Goal: Information Seeking & Learning: Learn about a topic

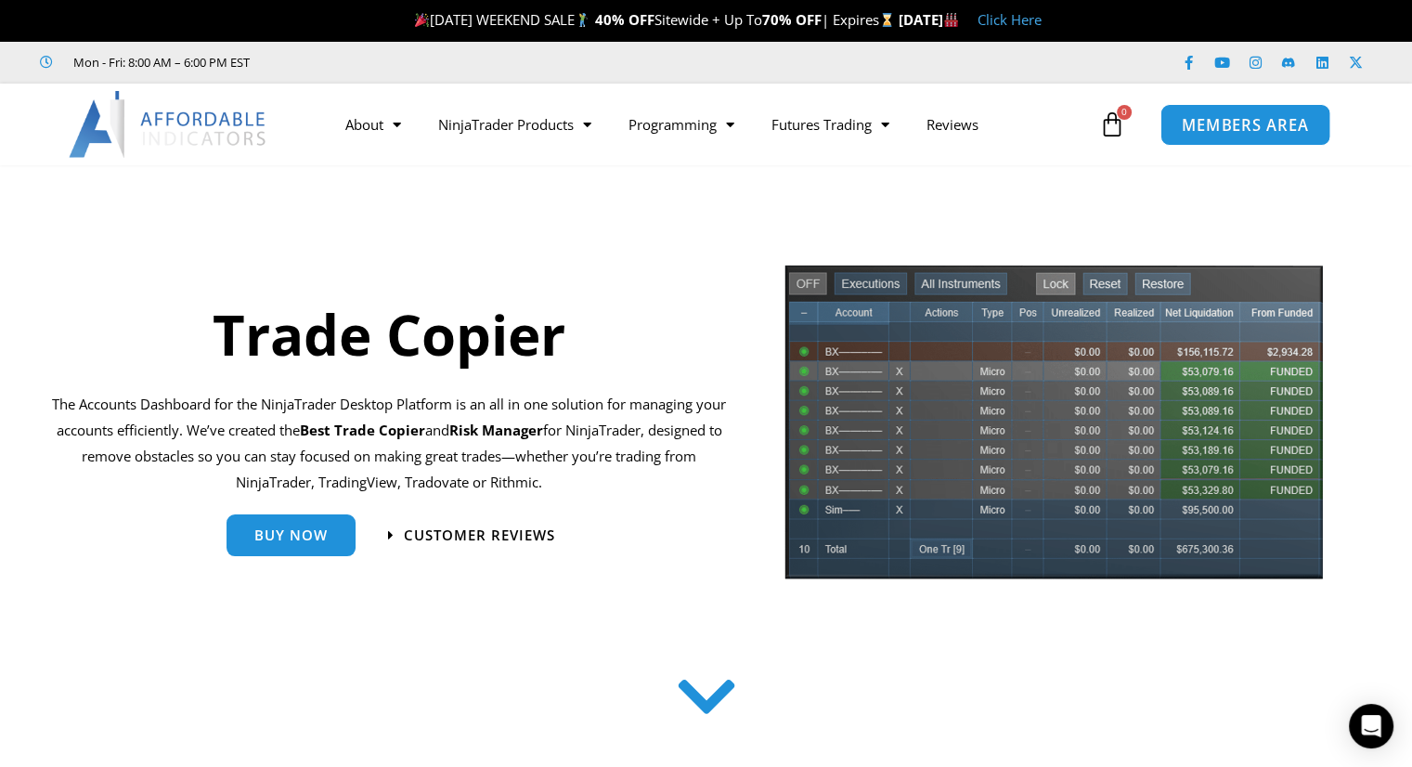
click at [1229, 124] on span "MEMBERS AREA" at bounding box center [1245, 125] width 127 height 16
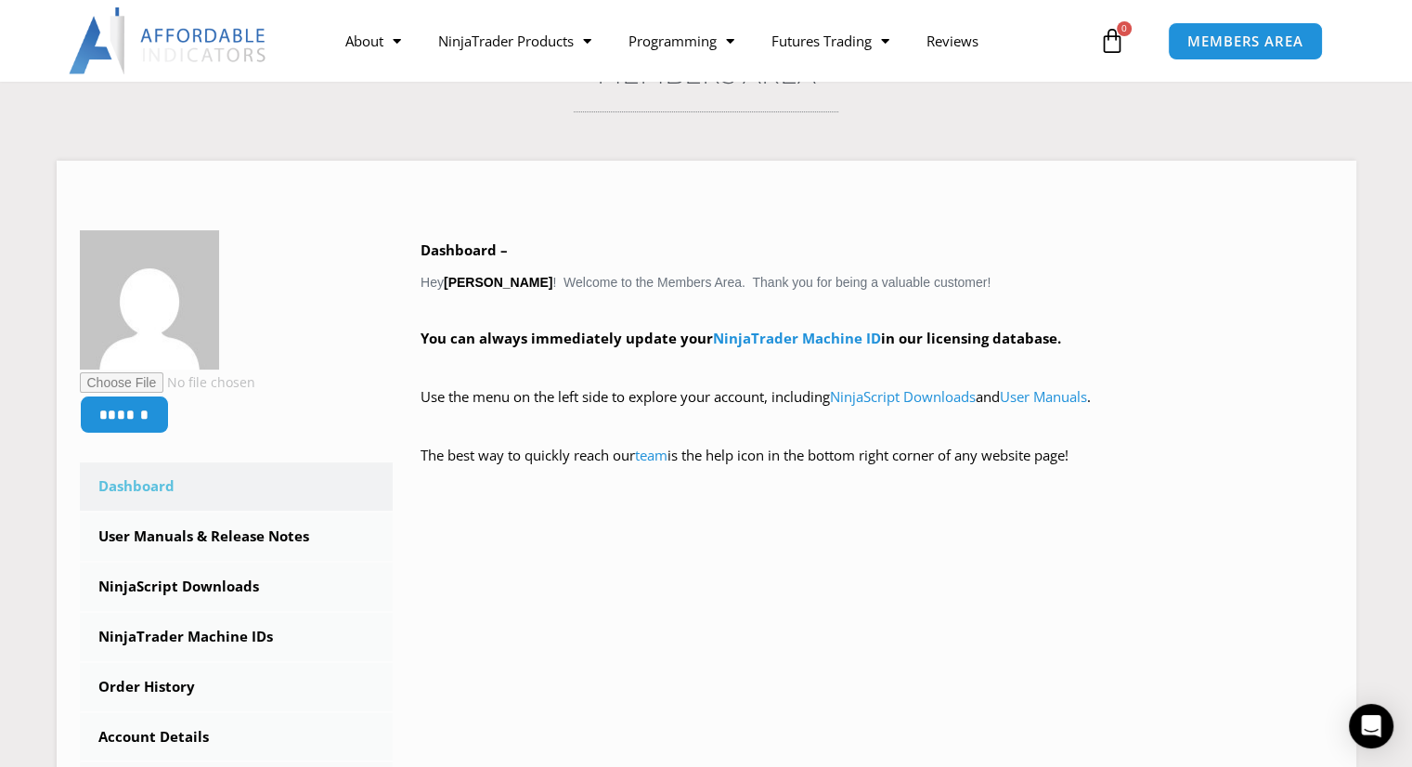
scroll to position [186, 0]
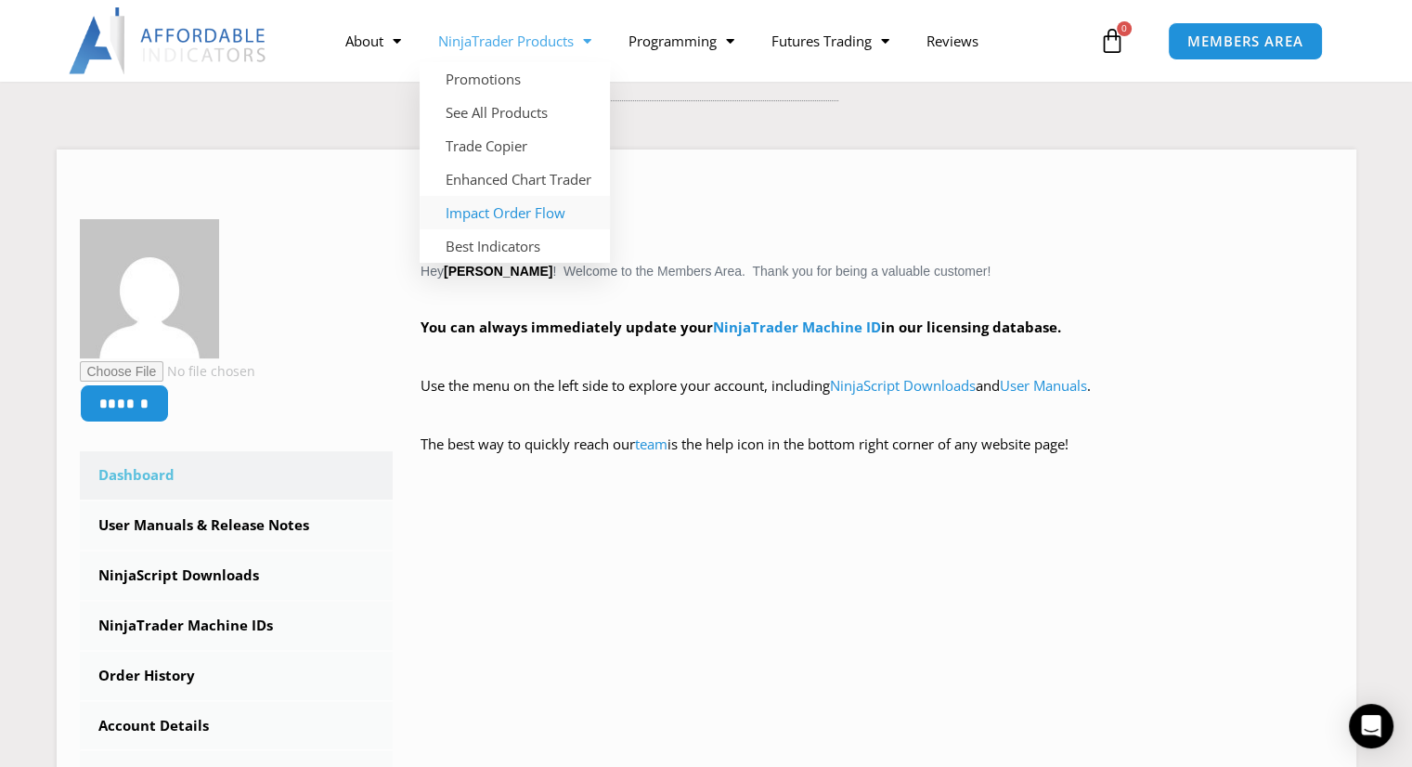
click at [543, 213] on link "Impact Order Flow" at bounding box center [515, 212] width 190 height 33
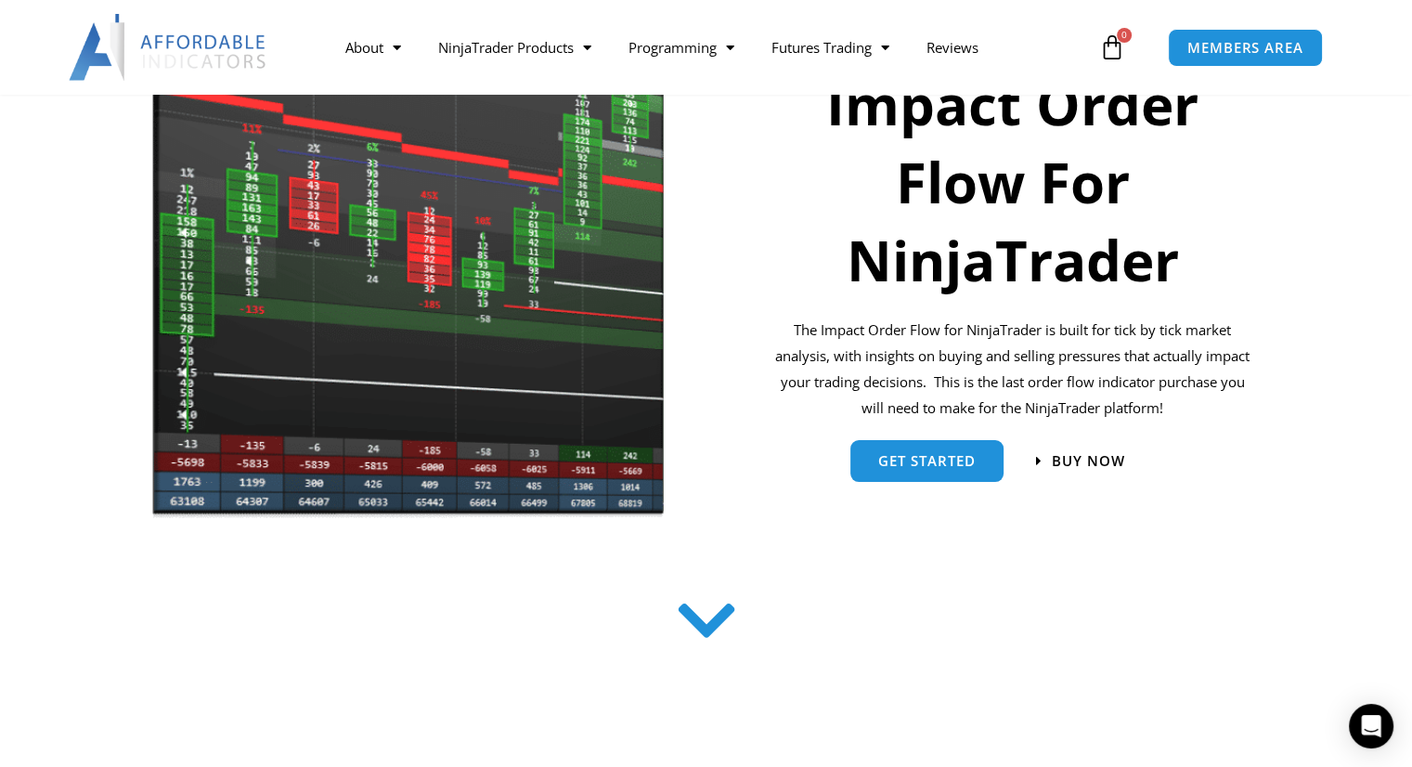
scroll to position [334, 0]
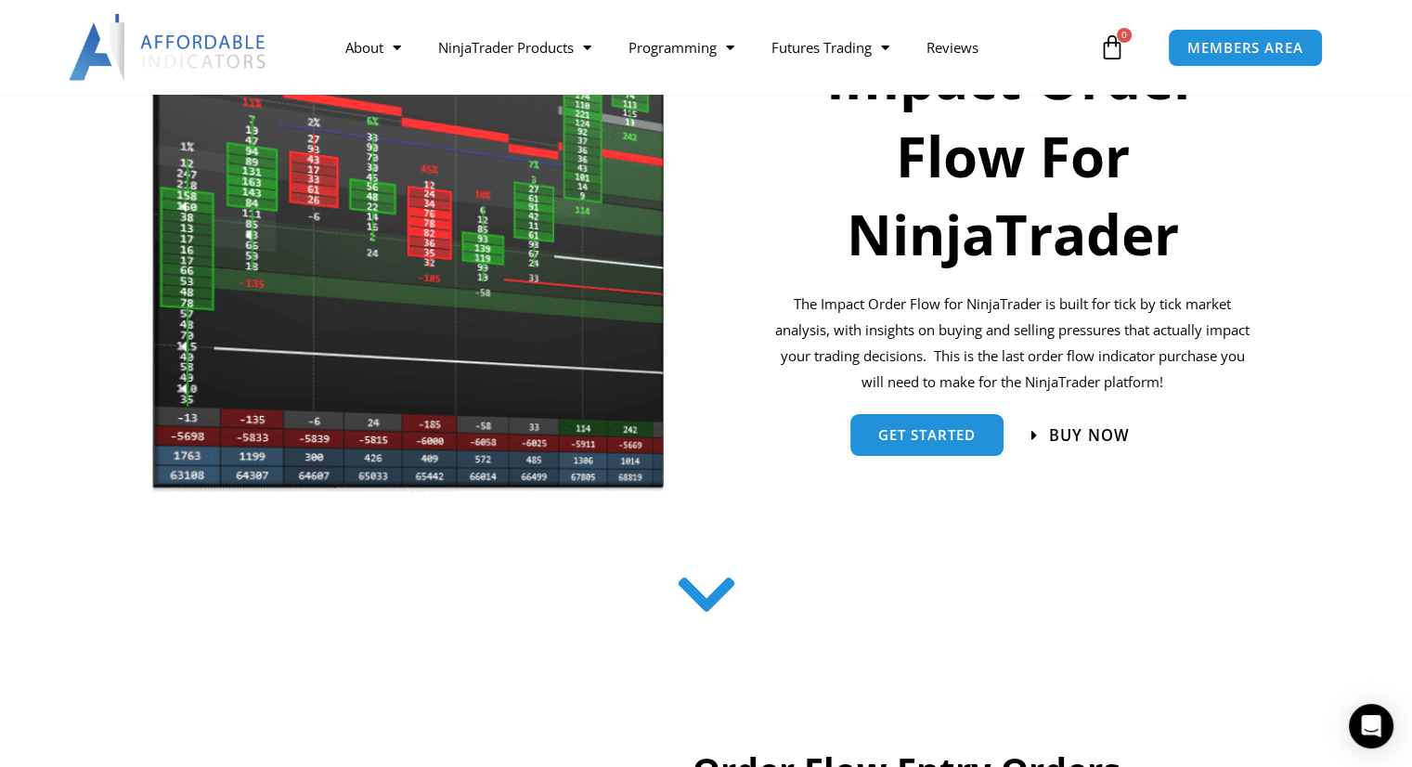
click at [1075, 434] on span "Buy now" at bounding box center [1089, 435] width 81 height 16
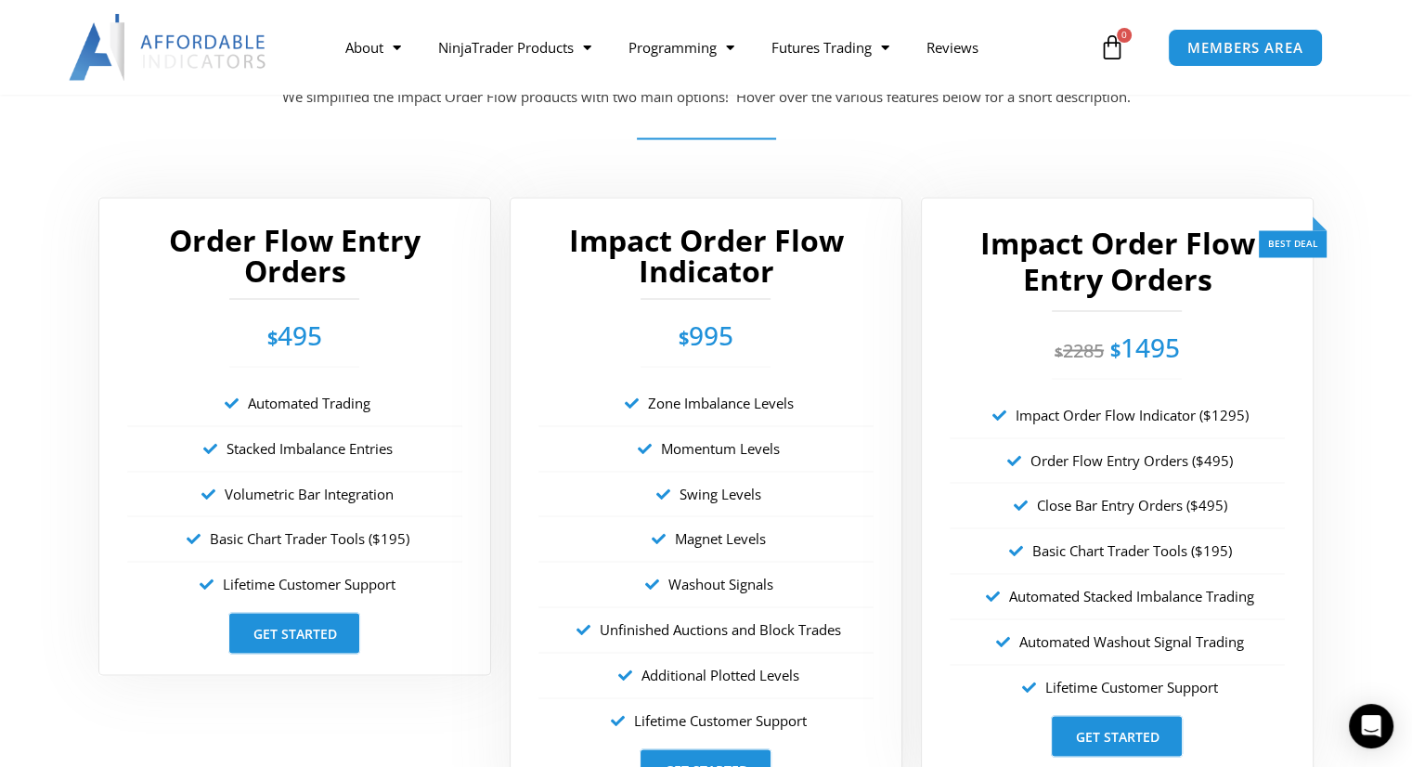
scroll to position [3255, 0]
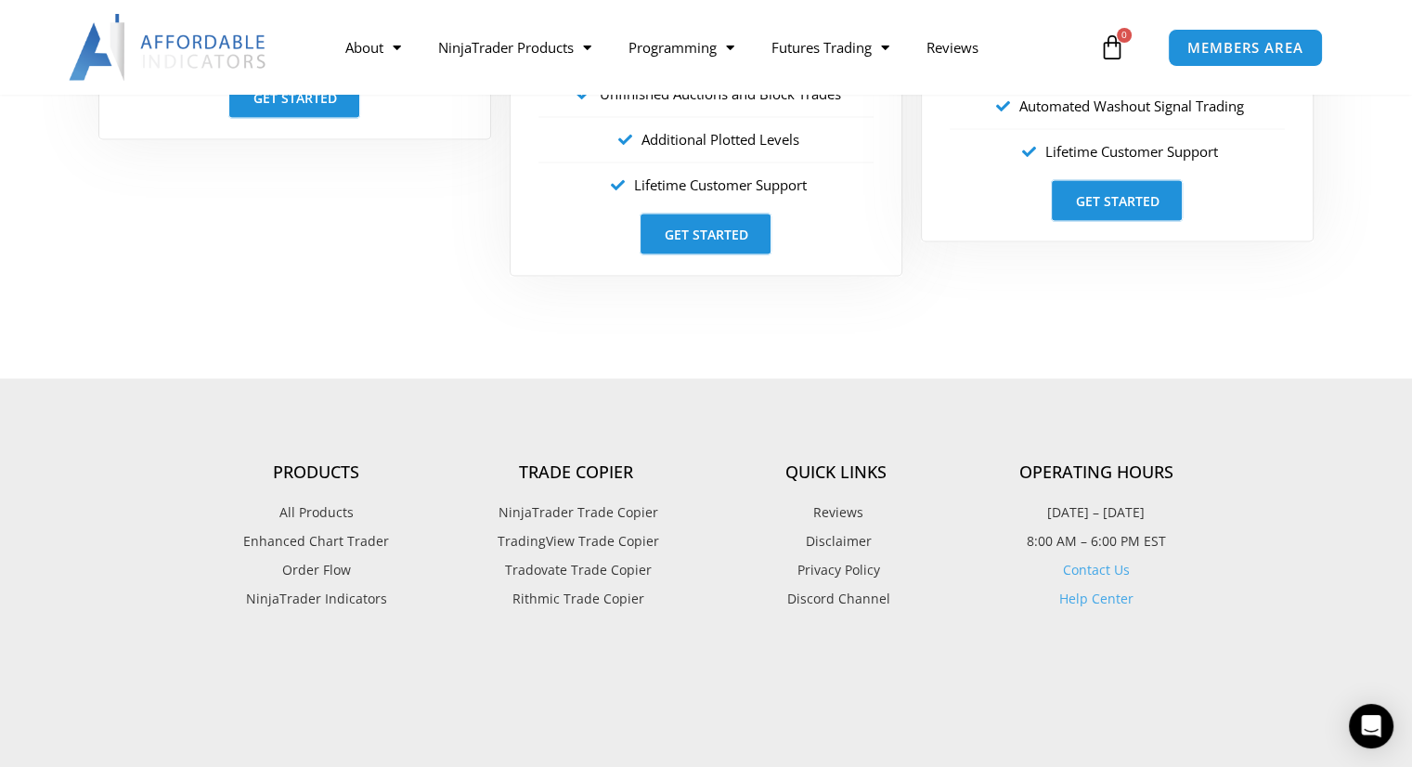
scroll to position [3825, 0]
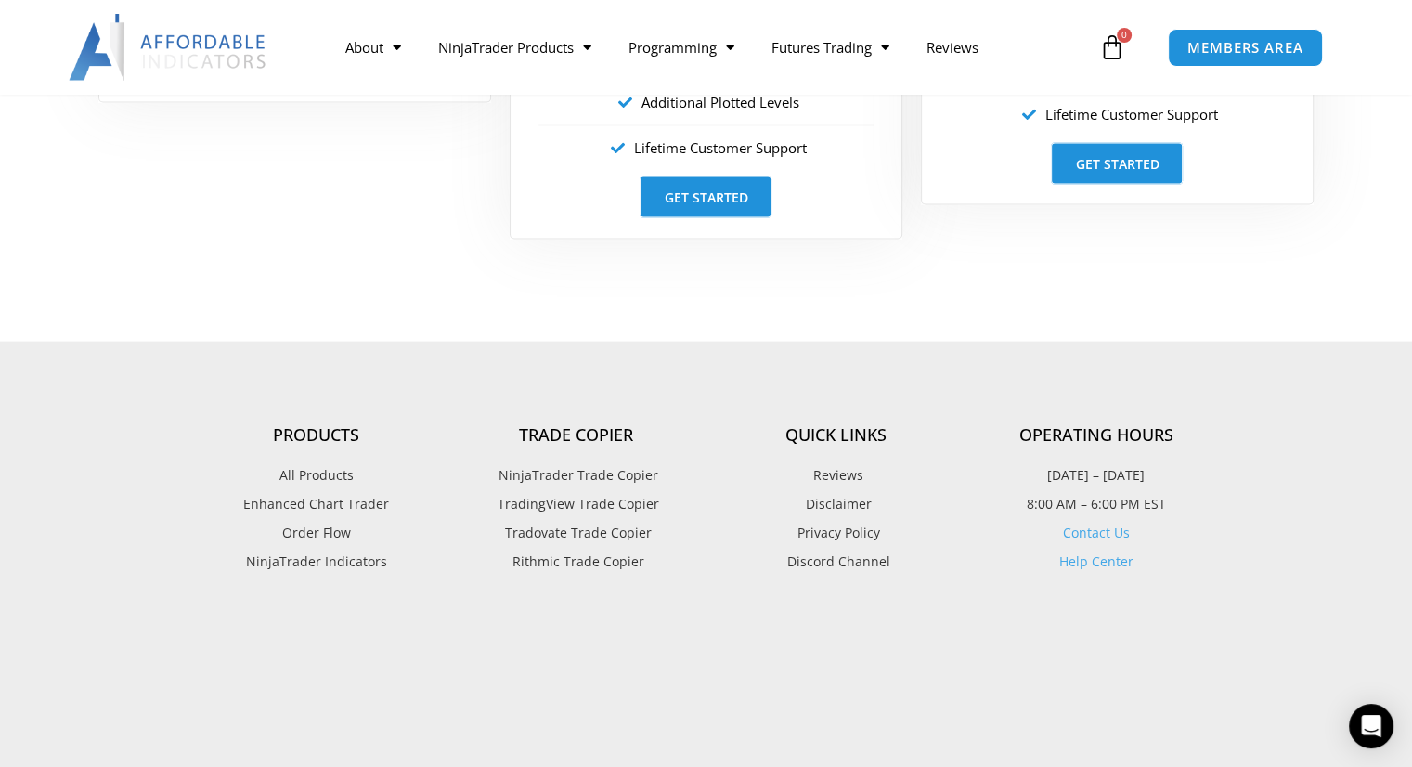
click at [313, 476] on span "All Products" at bounding box center [316, 475] width 74 height 24
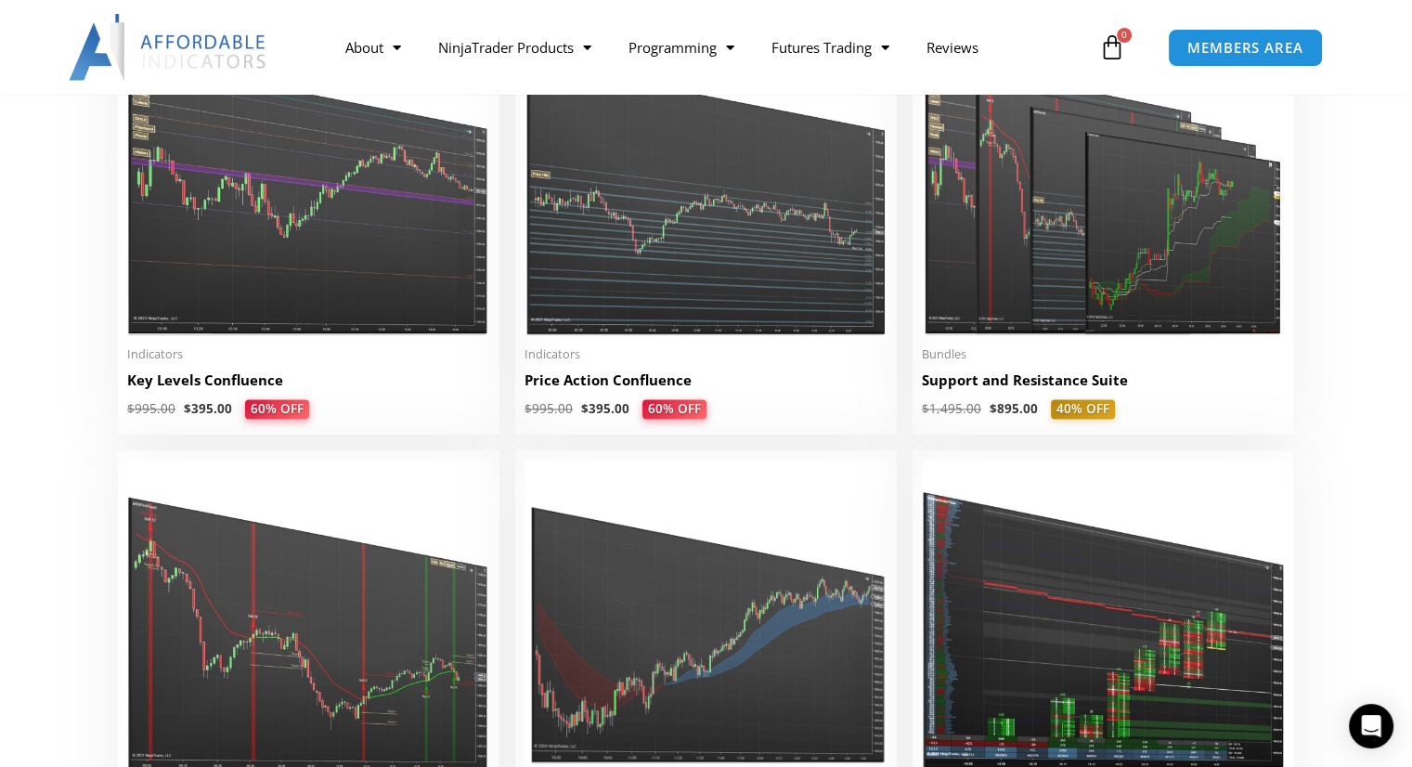
scroll to position [2675, 0]
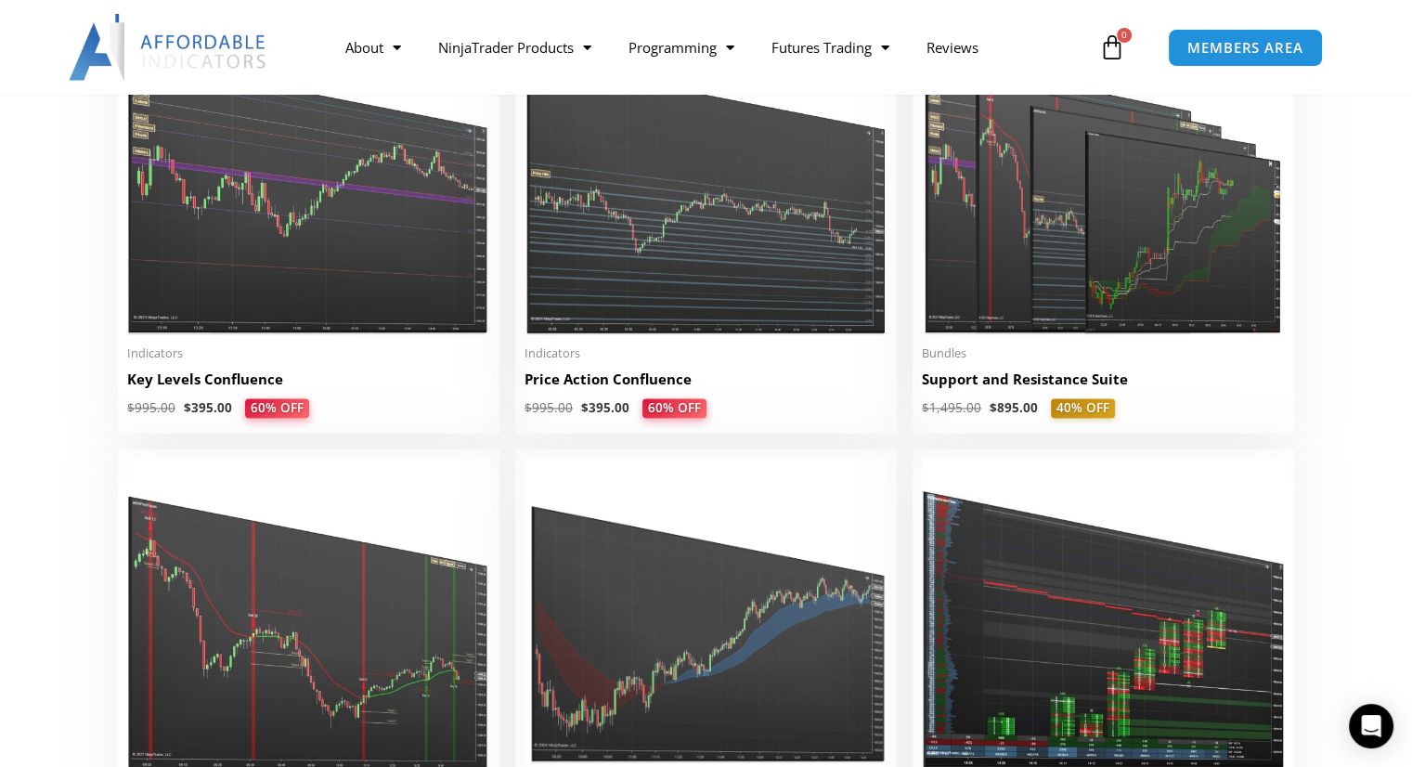
click at [1387, 85] on div "About Contact Us Premium Support Team Partners NinjaTrader NinjaTrader FAQ Ninj…" at bounding box center [706, 47] width 1412 height 95
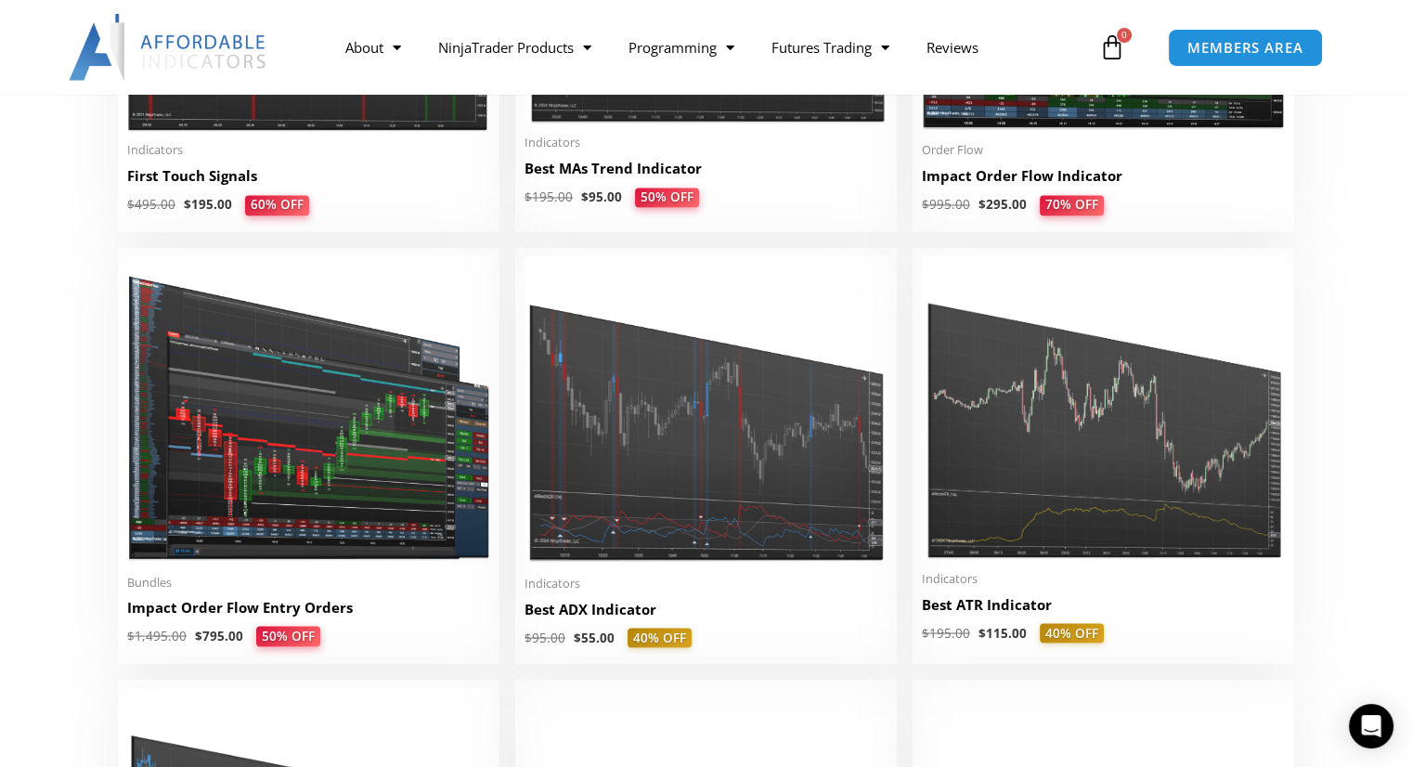
scroll to position [3347, 0]
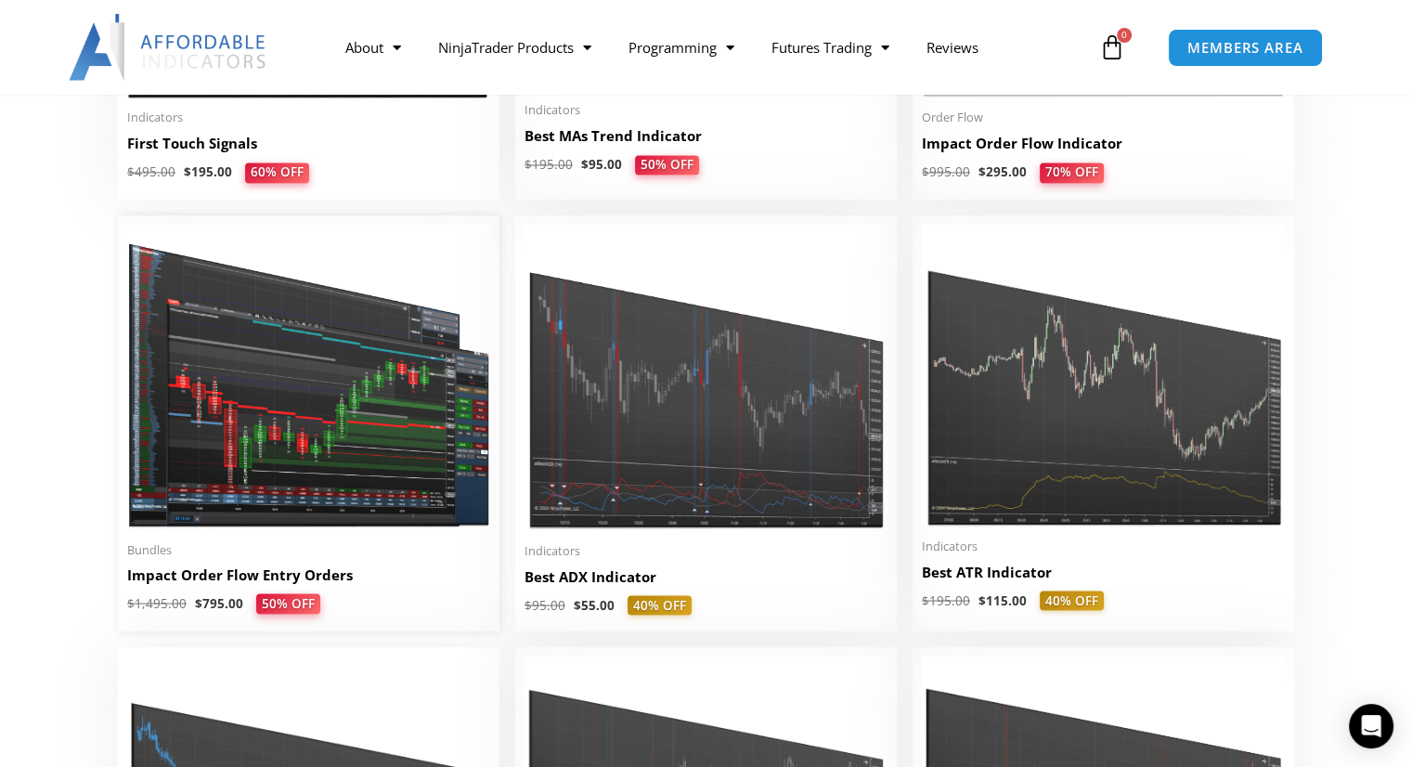
click at [314, 492] on img at bounding box center [308, 377] width 363 height 306
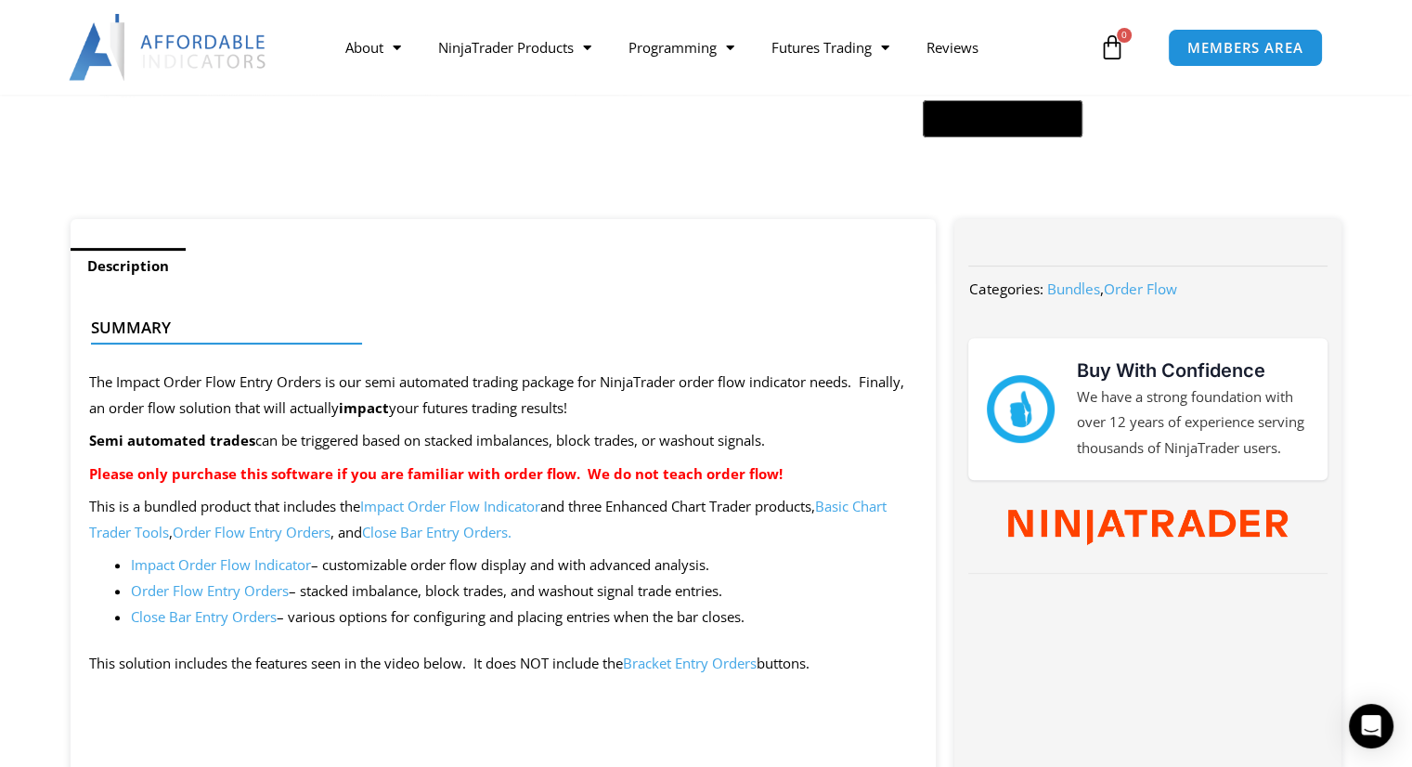
scroll to position [607, 0]
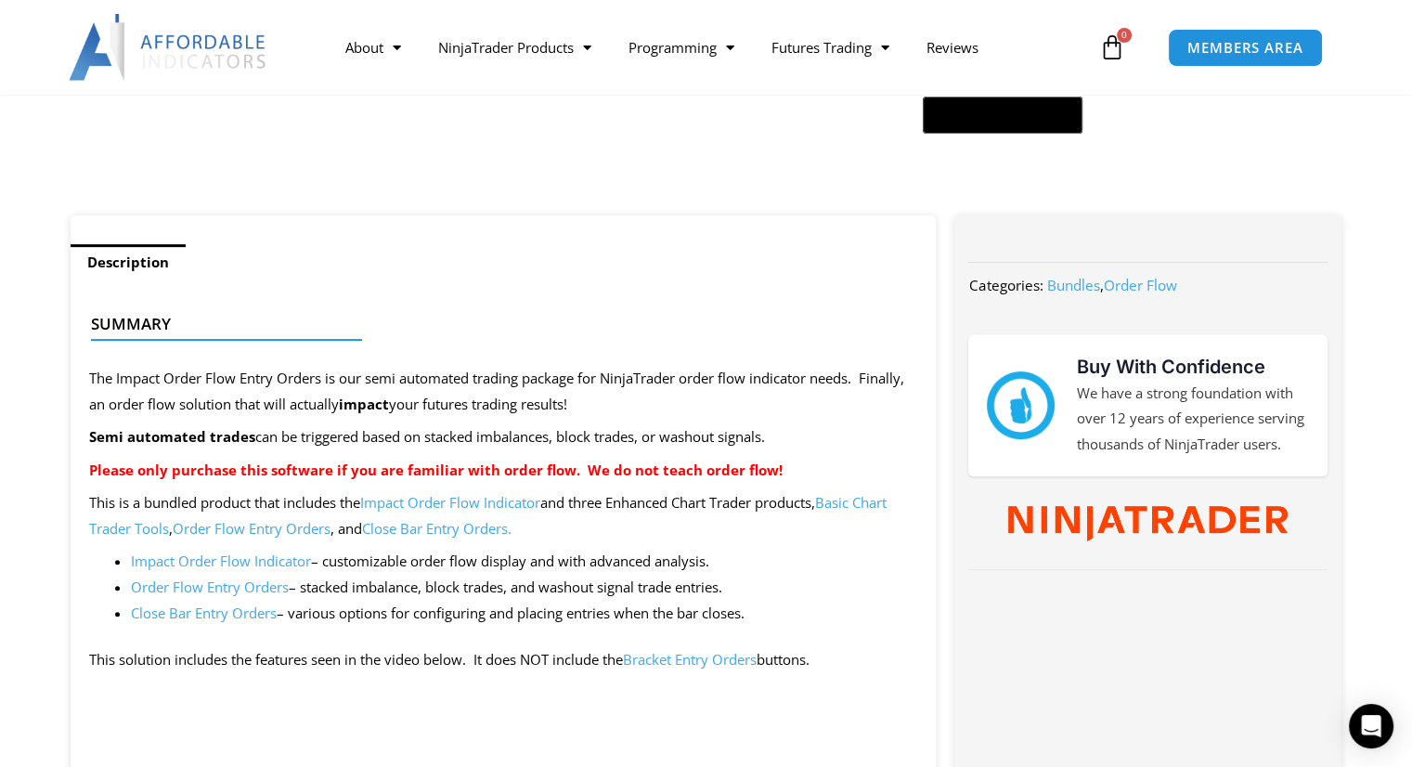
click at [868, 510] on link "Basic Chart Trader Tools" at bounding box center [487, 515] width 797 height 45
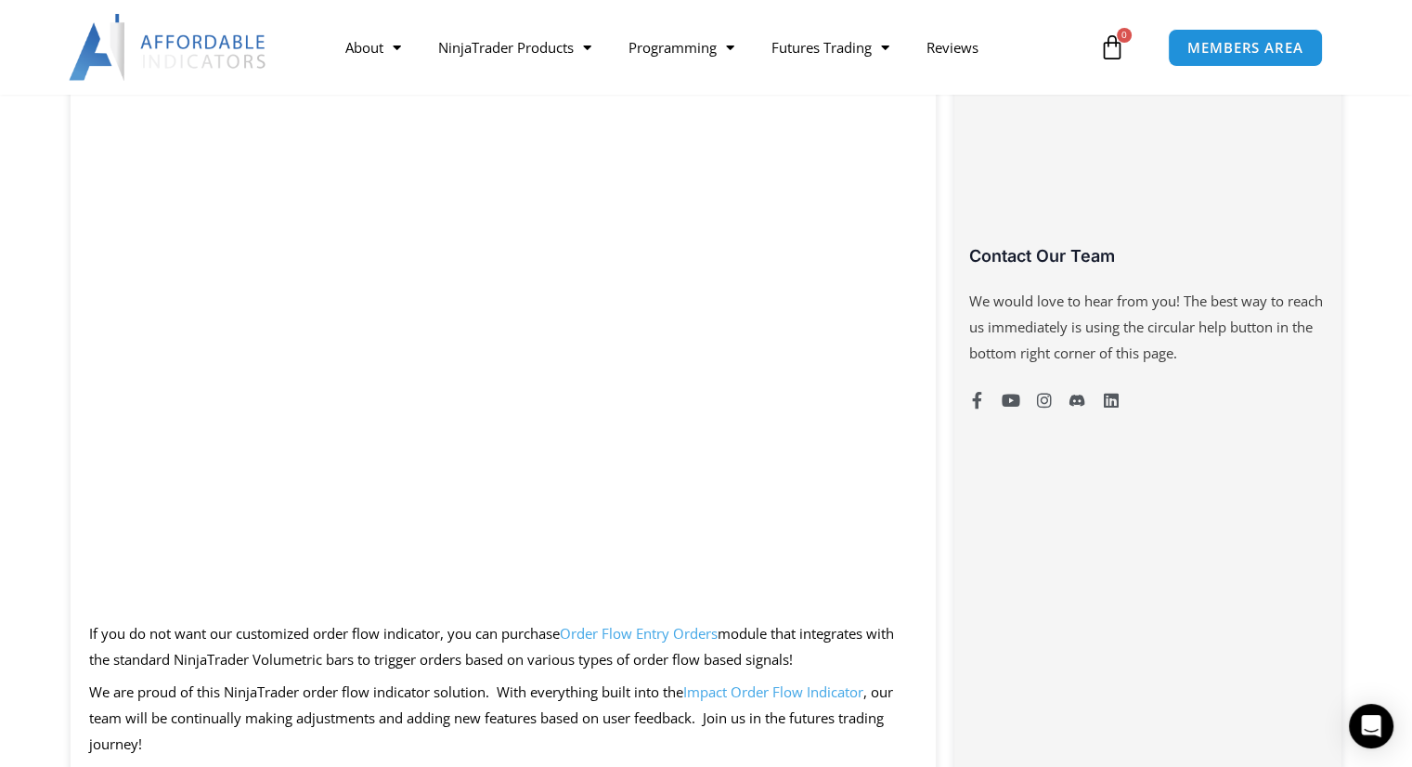
scroll to position [1261, 0]
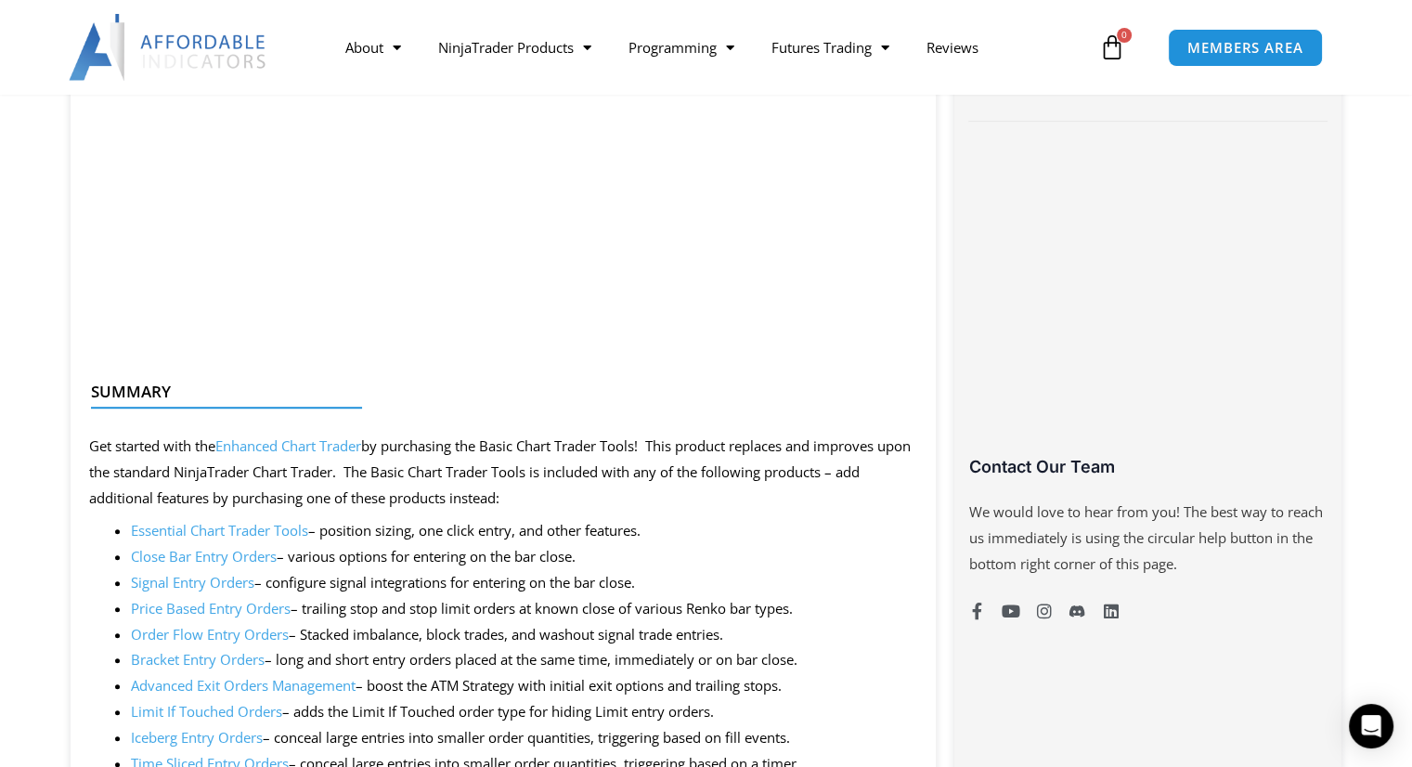
scroll to position [1099, 0]
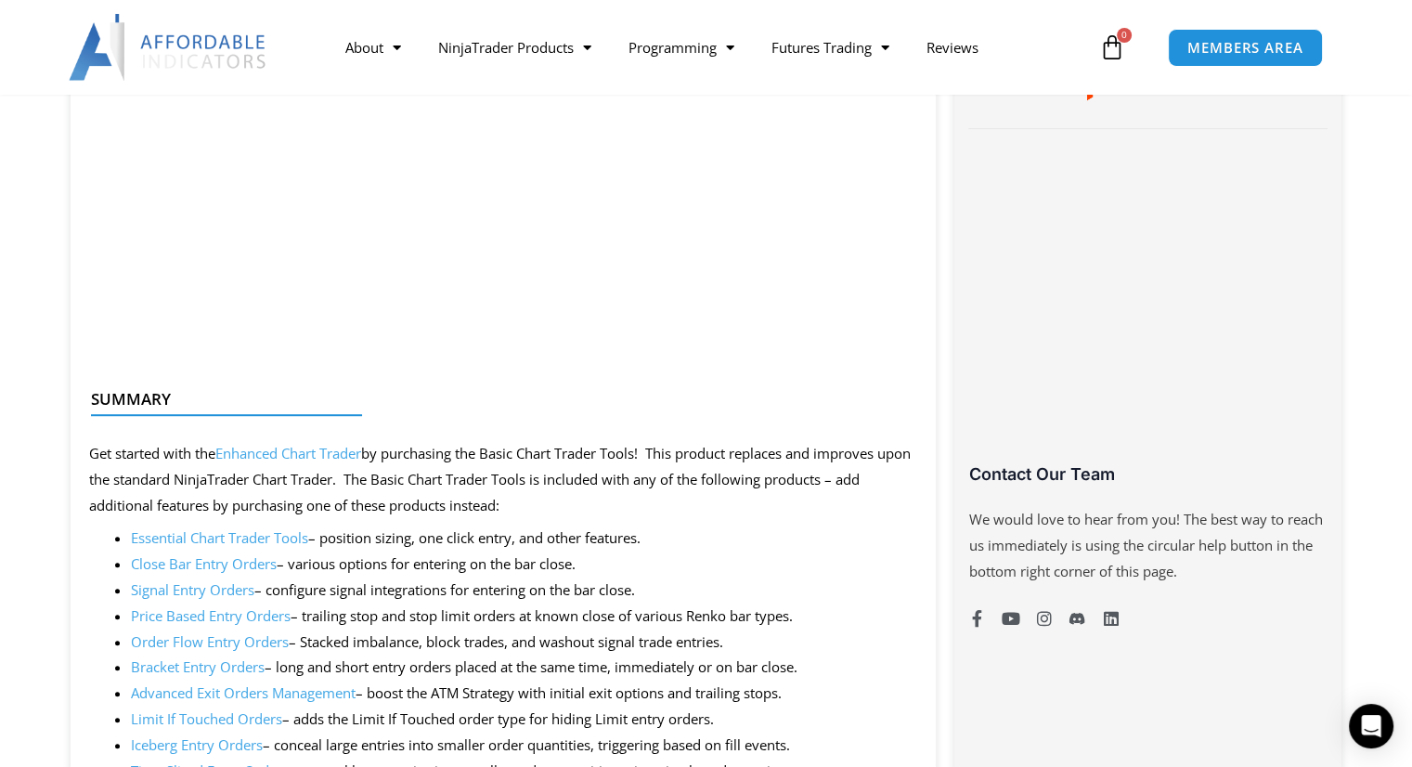
click at [146, 688] on link "Advanced Exit Orders Management" at bounding box center [243, 692] width 225 height 19
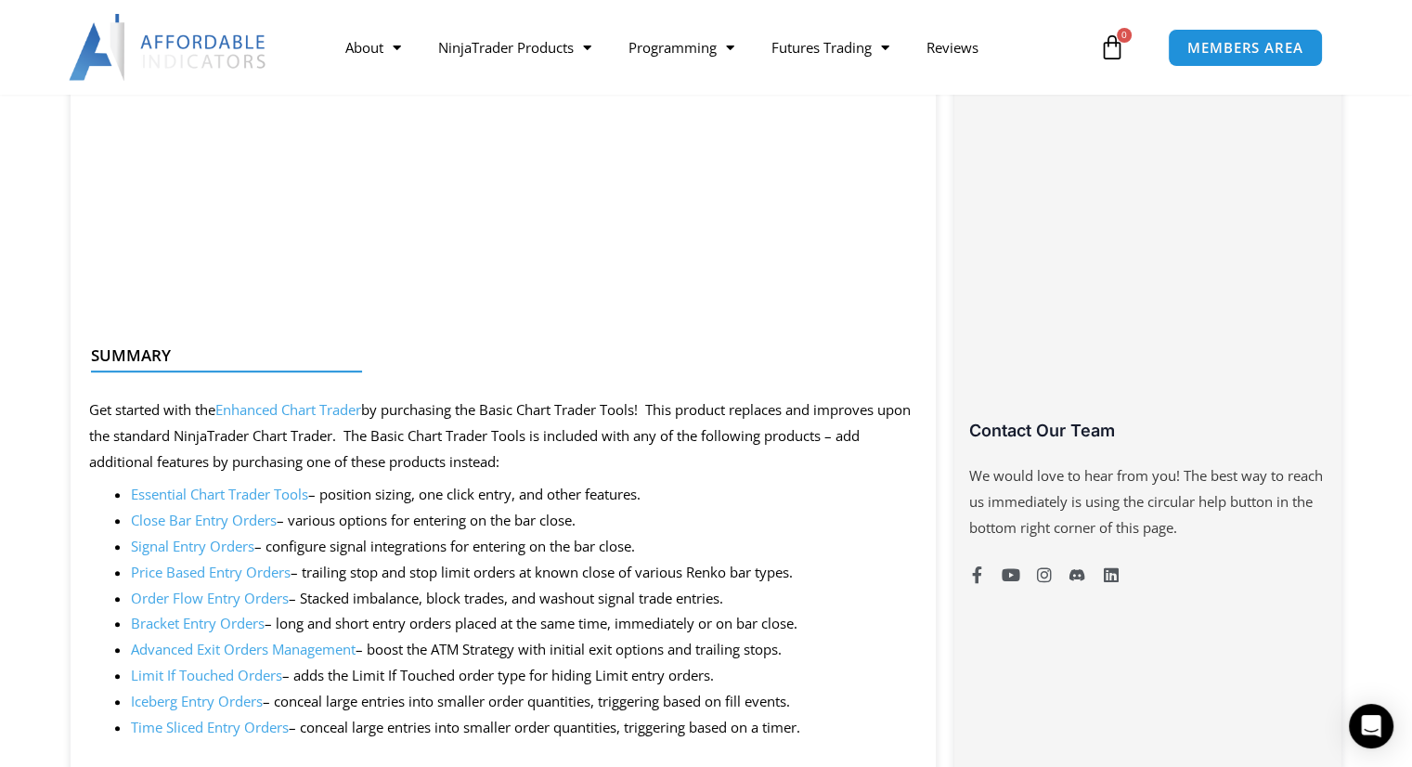
scroll to position [1147, 0]
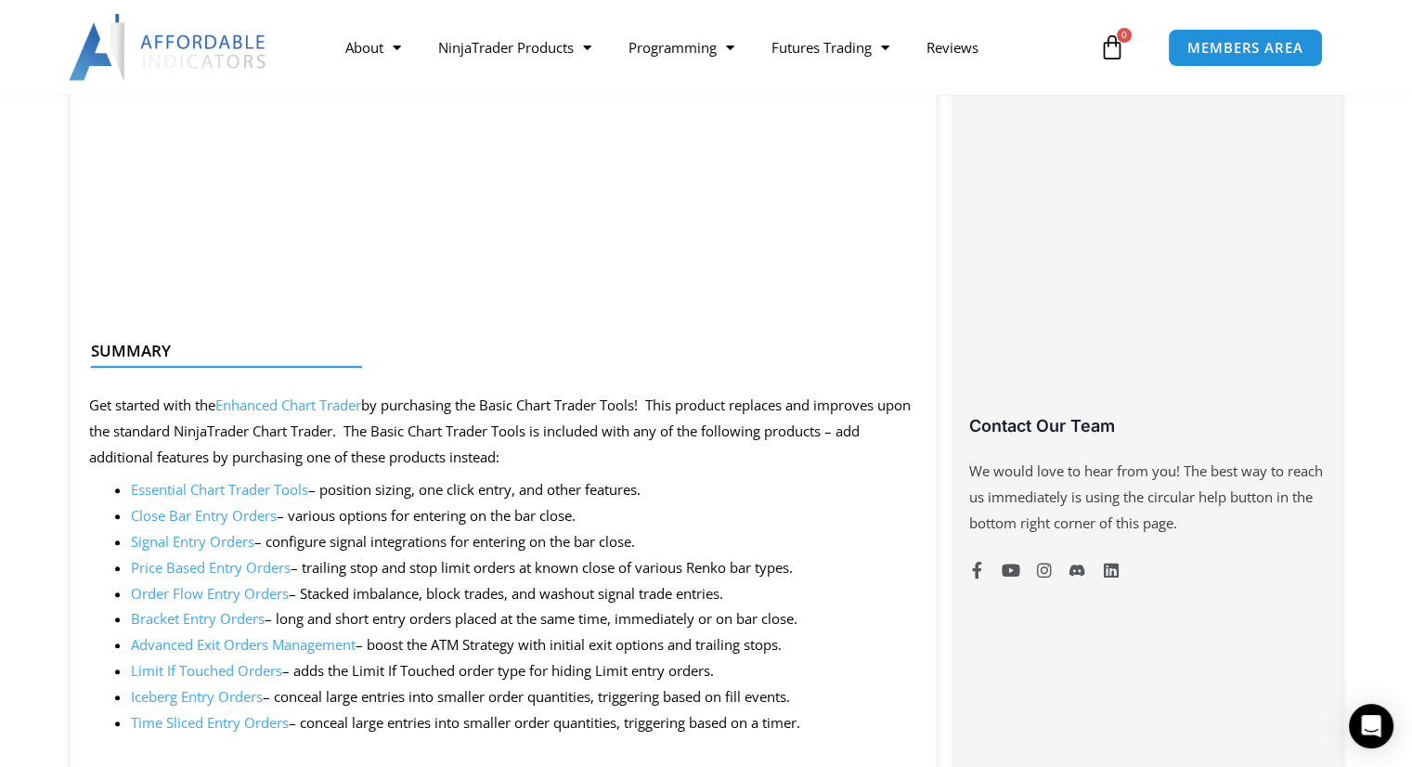
click at [149, 646] on link "Advanced Exit Orders Management" at bounding box center [243, 644] width 225 height 19
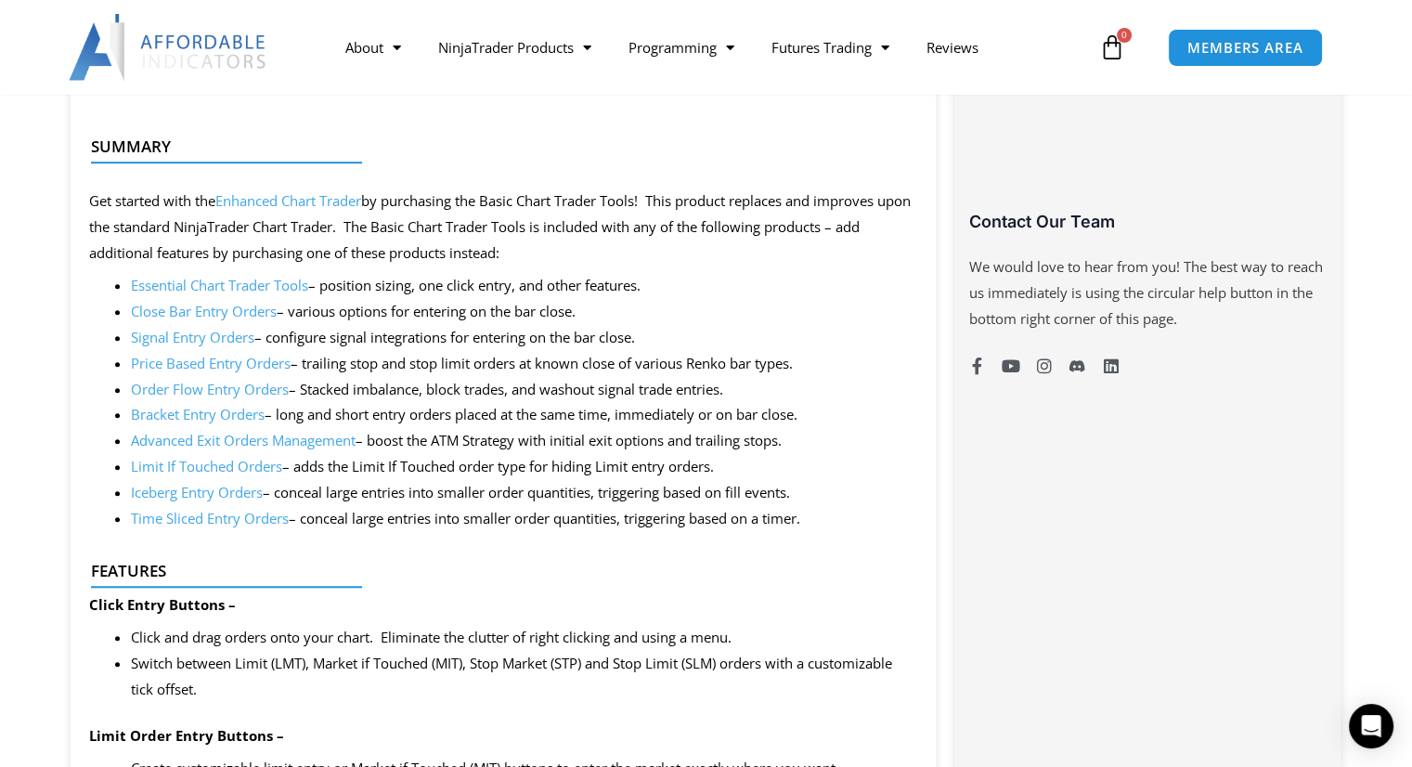
scroll to position [1360, 0]
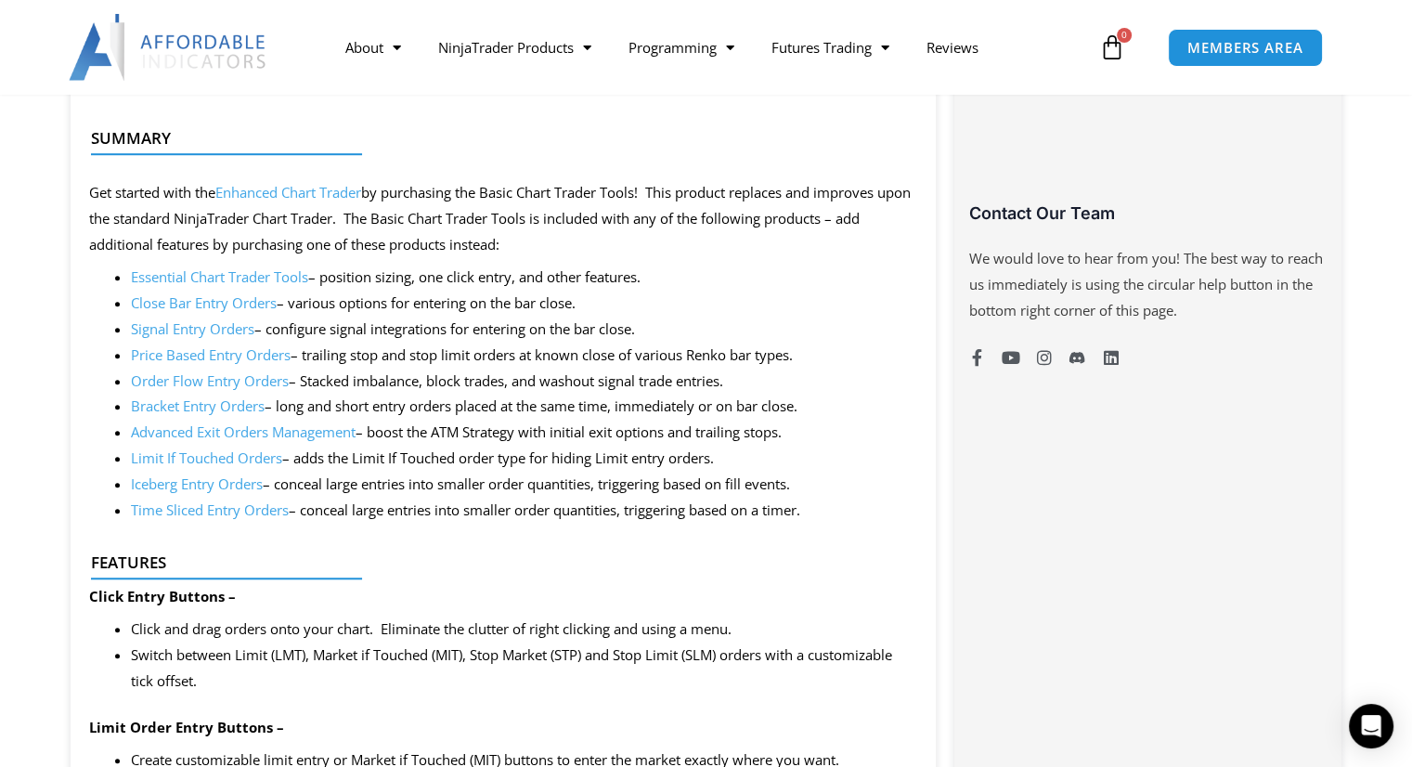
click at [217, 486] on link "Iceberg Entry Orders" at bounding box center [197, 483] width 132 height 19
click at [167, 387] on link "Order Flow Entry Orders" at bounding box center [210, 380] width 158 height 19
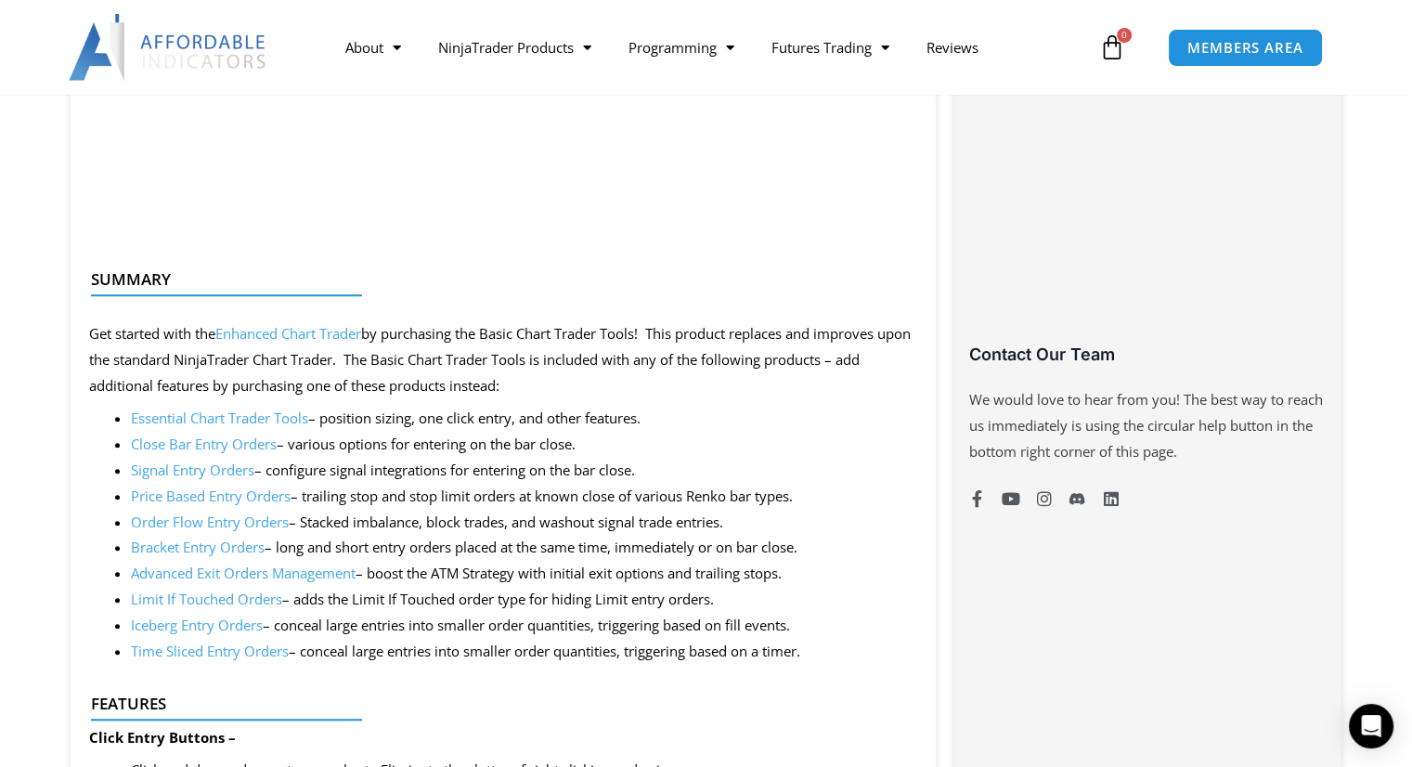
scroll to position [1207, 0]
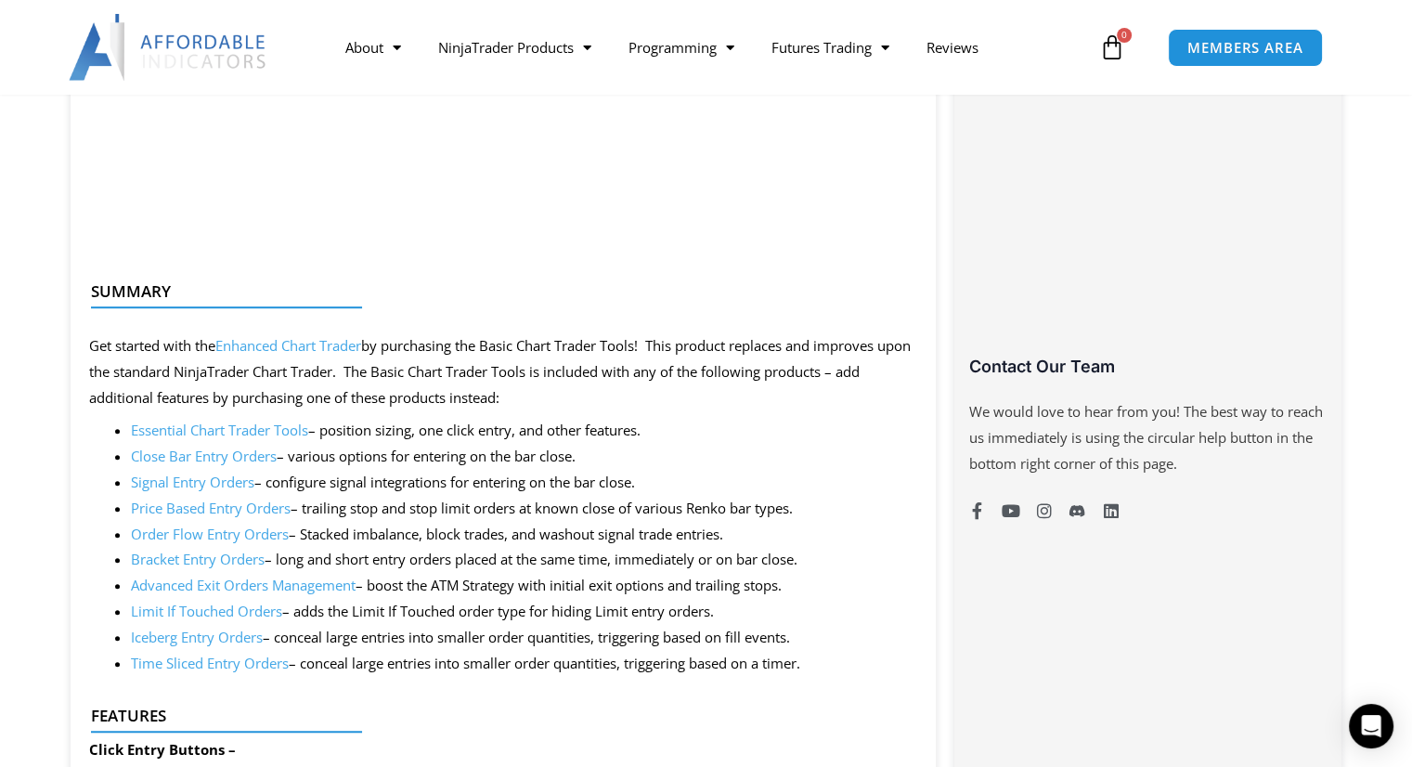
click at [179, 552] on link "Bracket Entry Orders" at bounding box center [198, 559] width 134 height 19
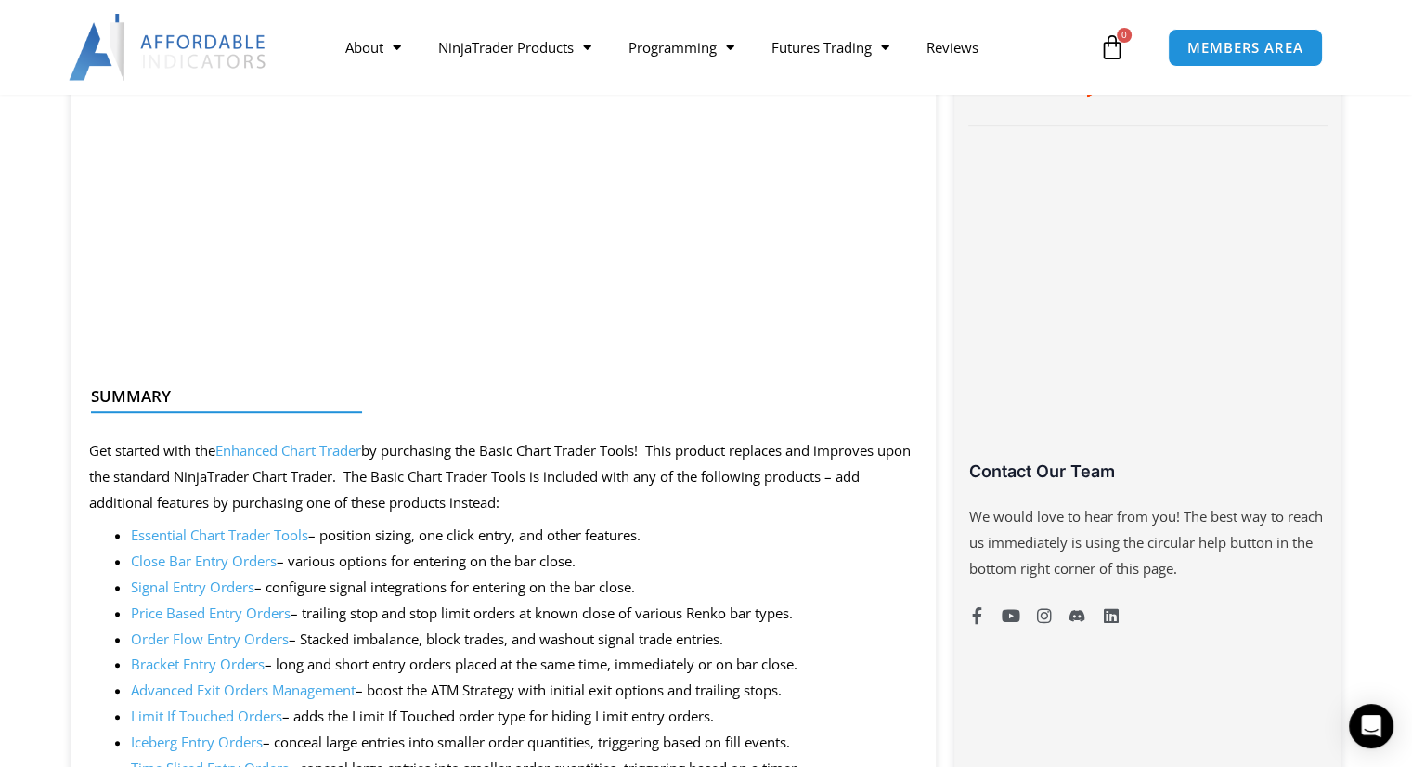
scroll to position [1098, 0]
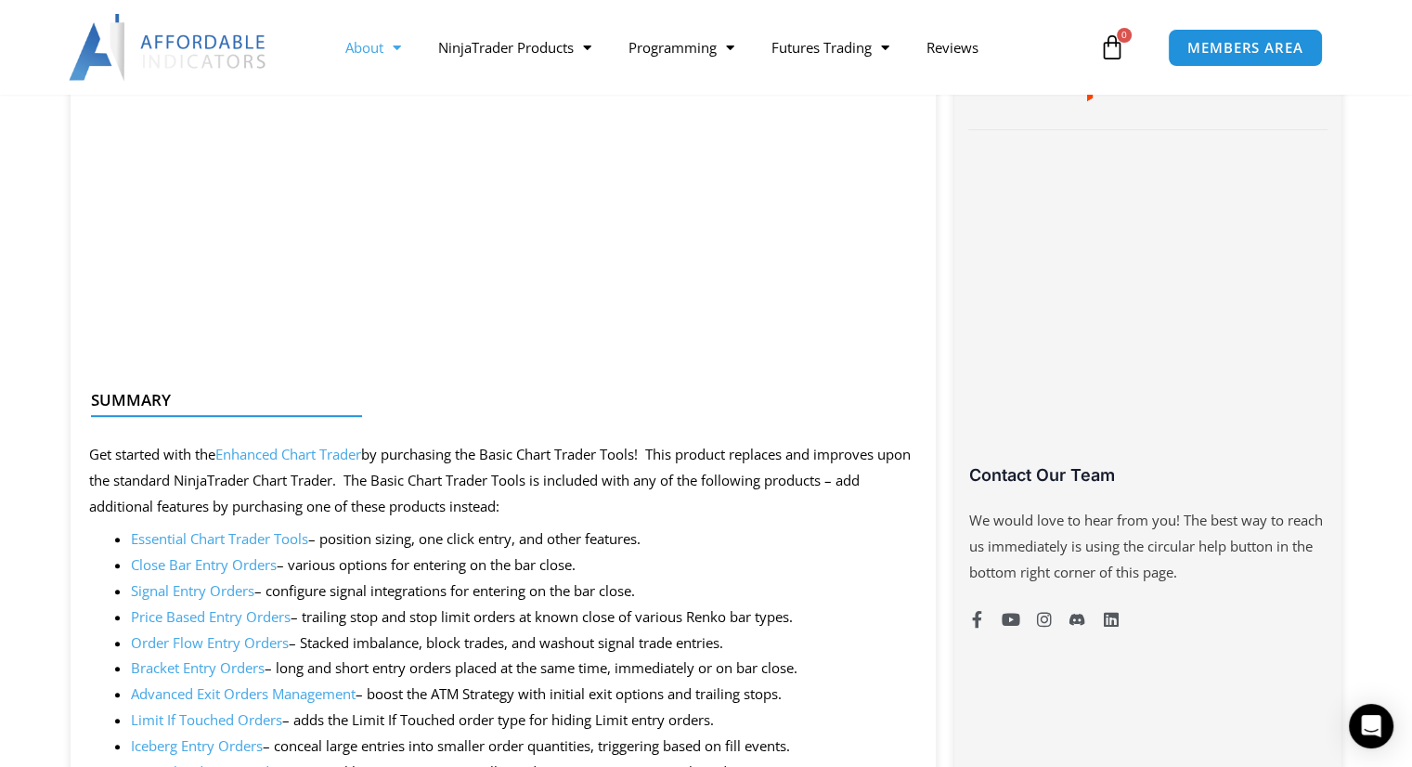
click at [408, 45] on link "About" at bounding box center [373, 47] width 93 height 43
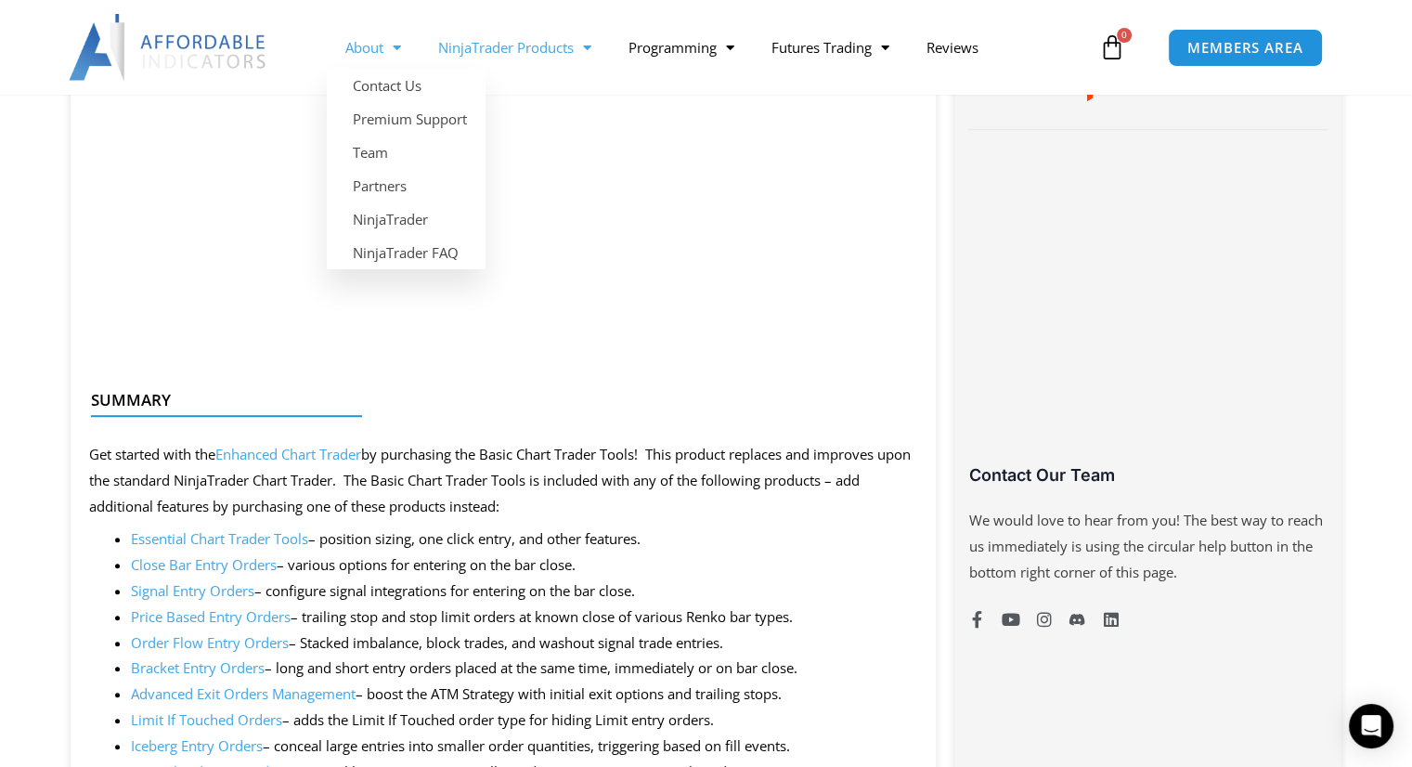
click at [582, 59] on span "Menu" at bounding box center [583, 48] width 18 height 32
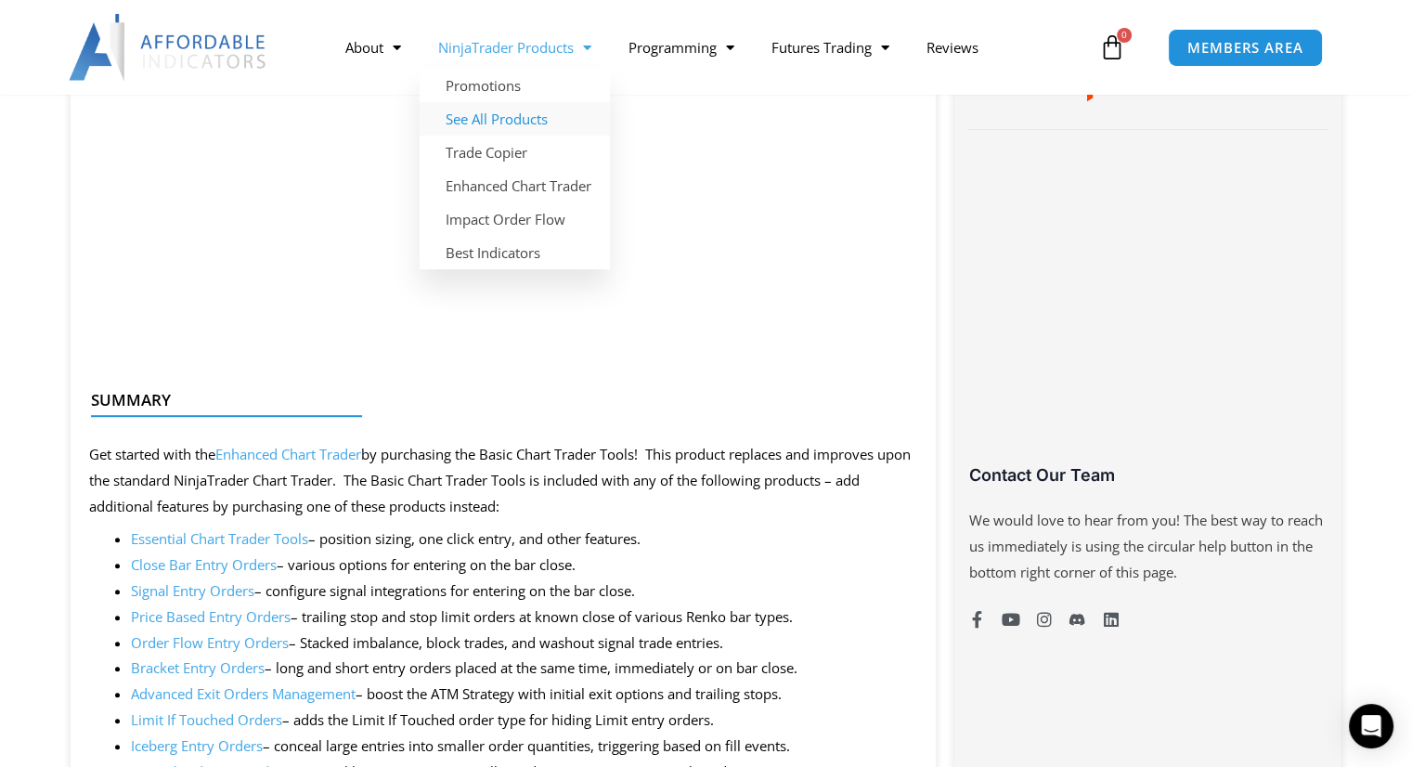
click at [511, 126] on link "See All Products" at bounding box center [515, 118] width 190 height 33
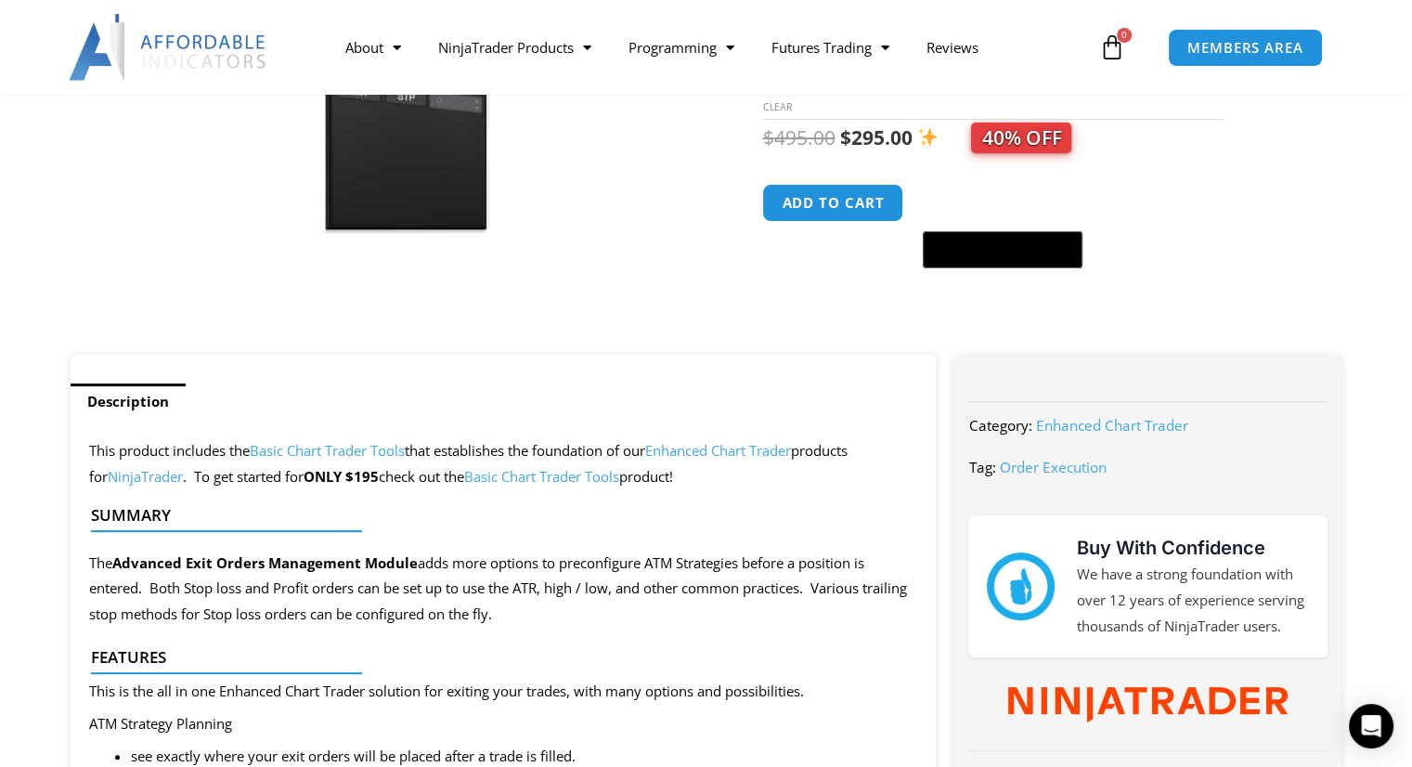
scroll to position [469, 0]
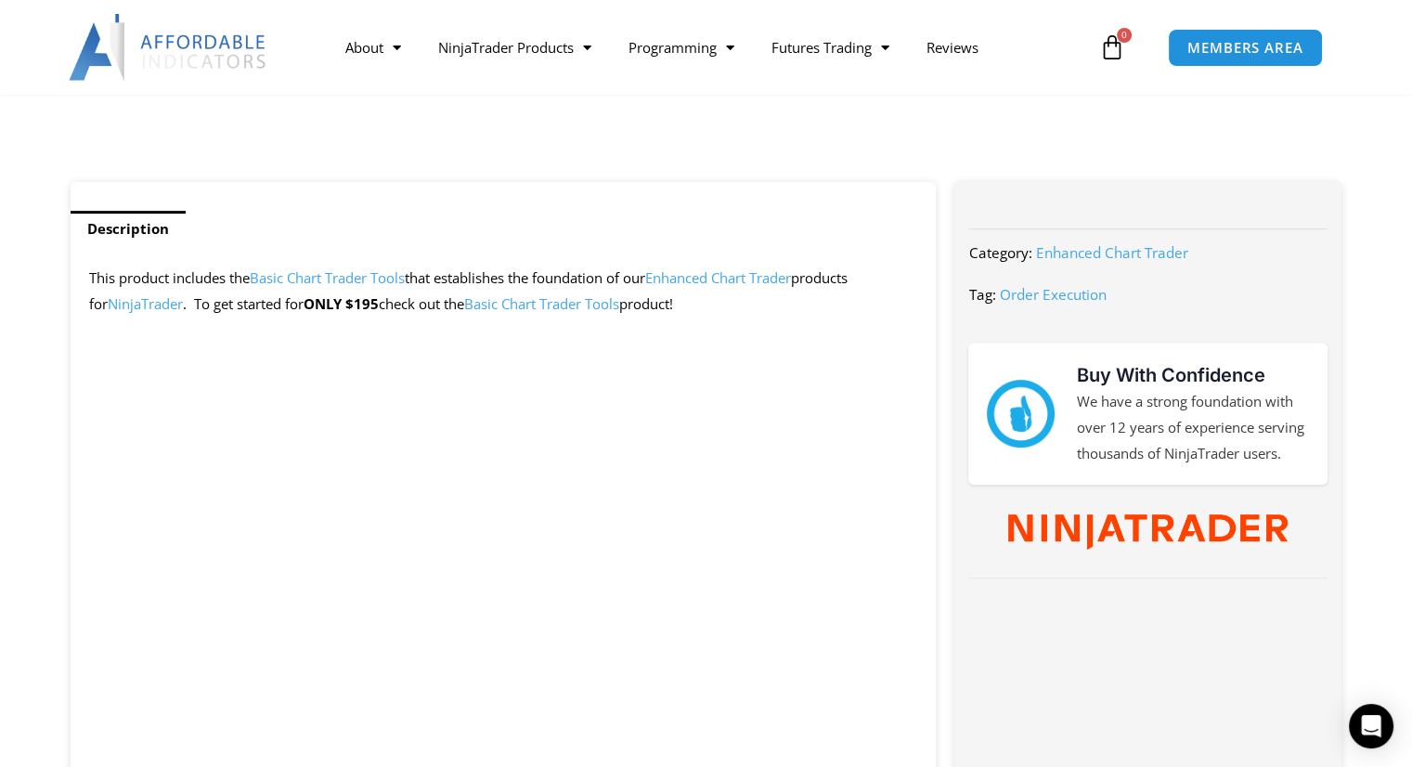
scroll to position [707, 0]
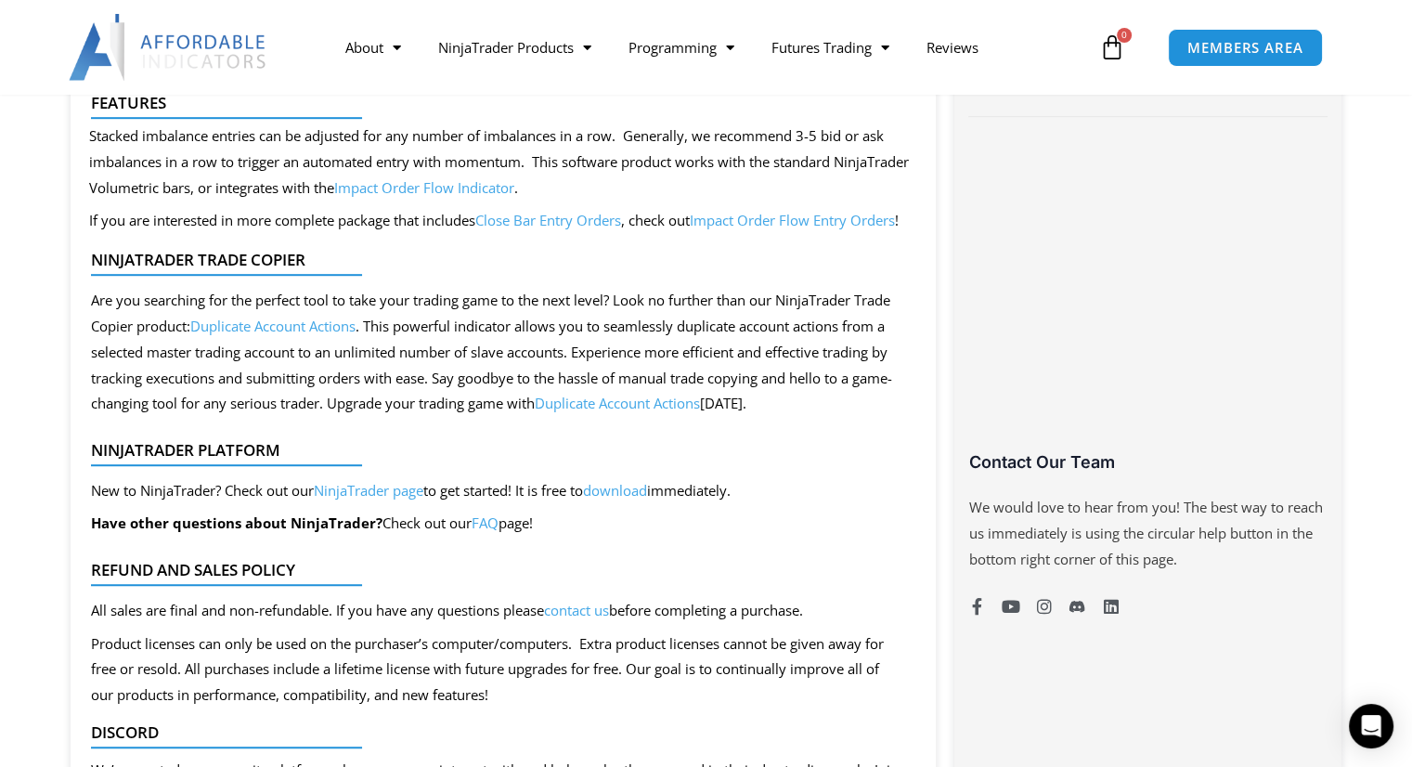
scroll to position [1107, 0]
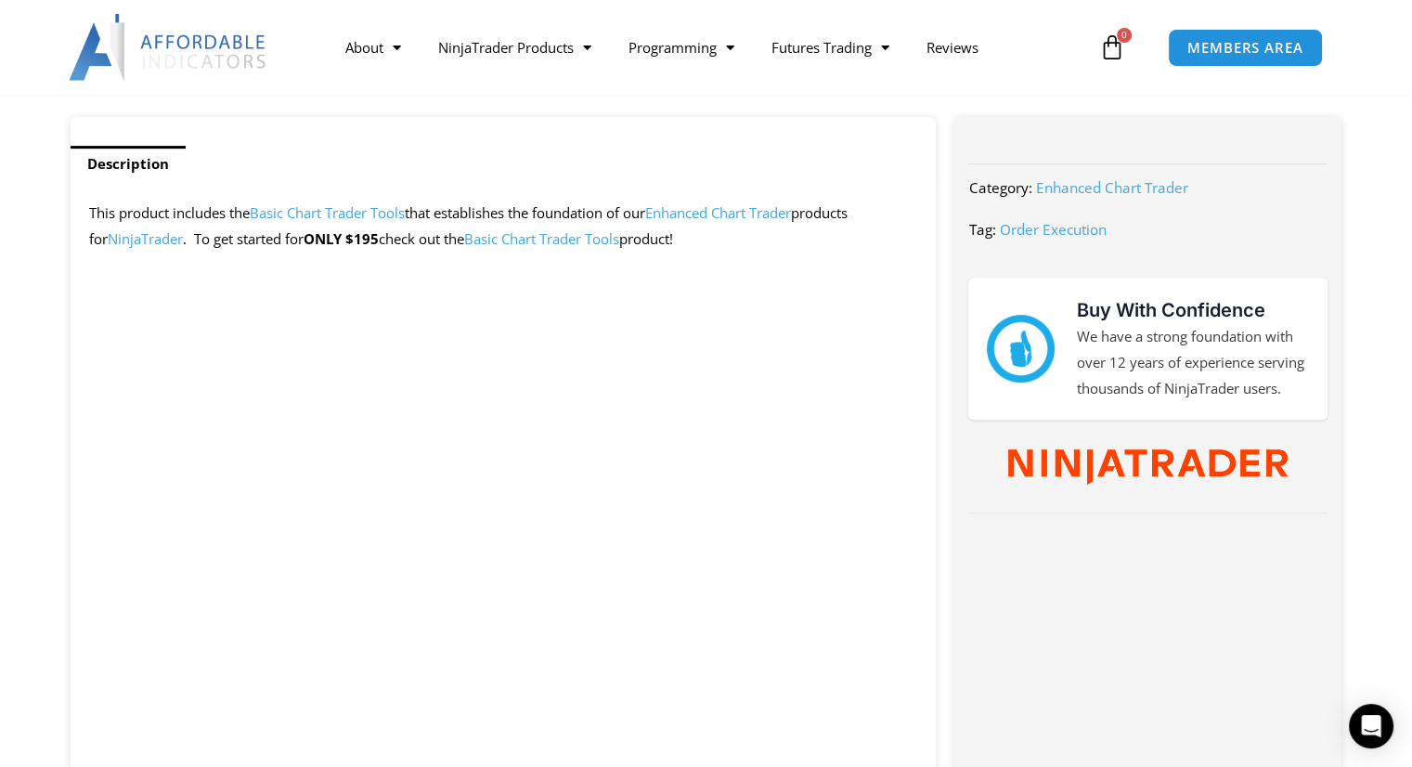
scroll to position [718, 0]
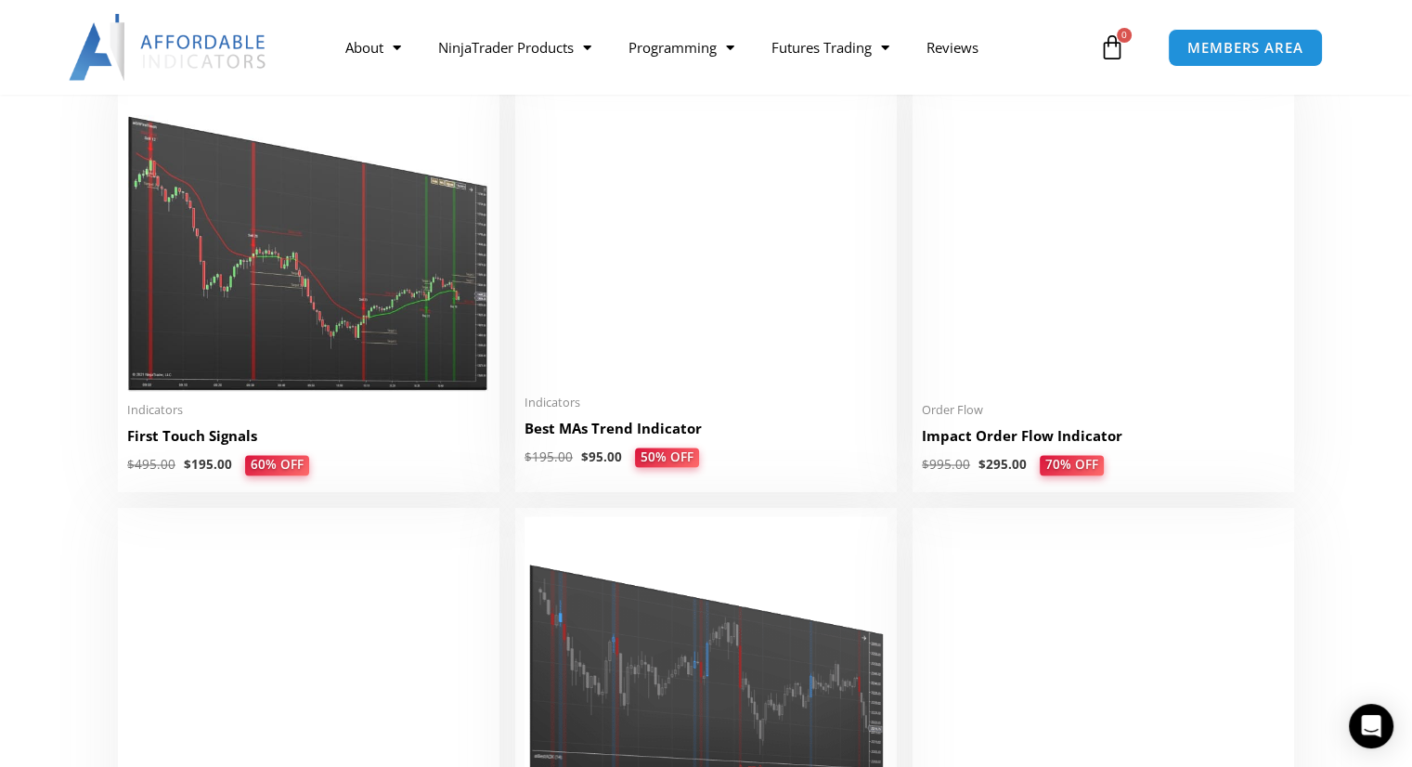
scroll to position [3053, 0]
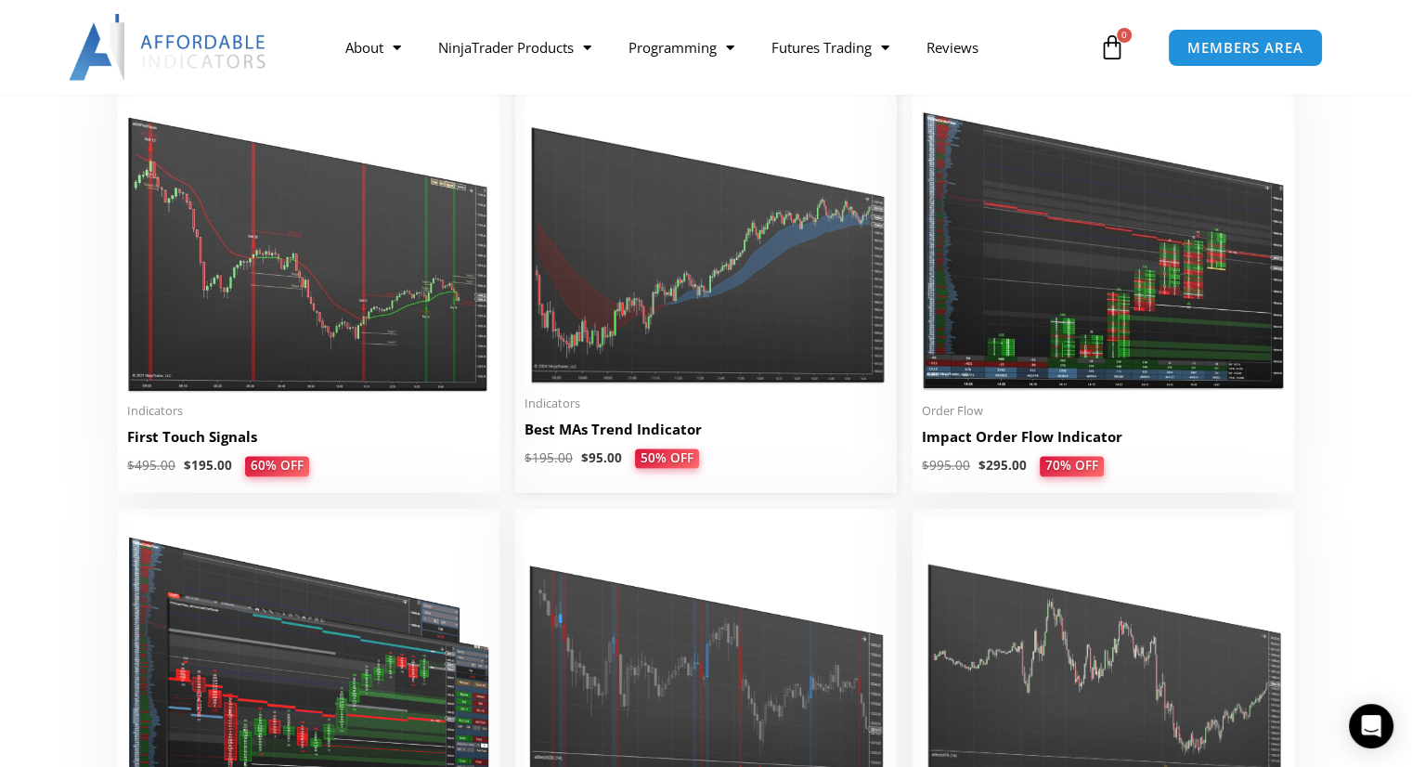
click at [650, 319] on img at bounding box center [706, 232] width 363 height 304
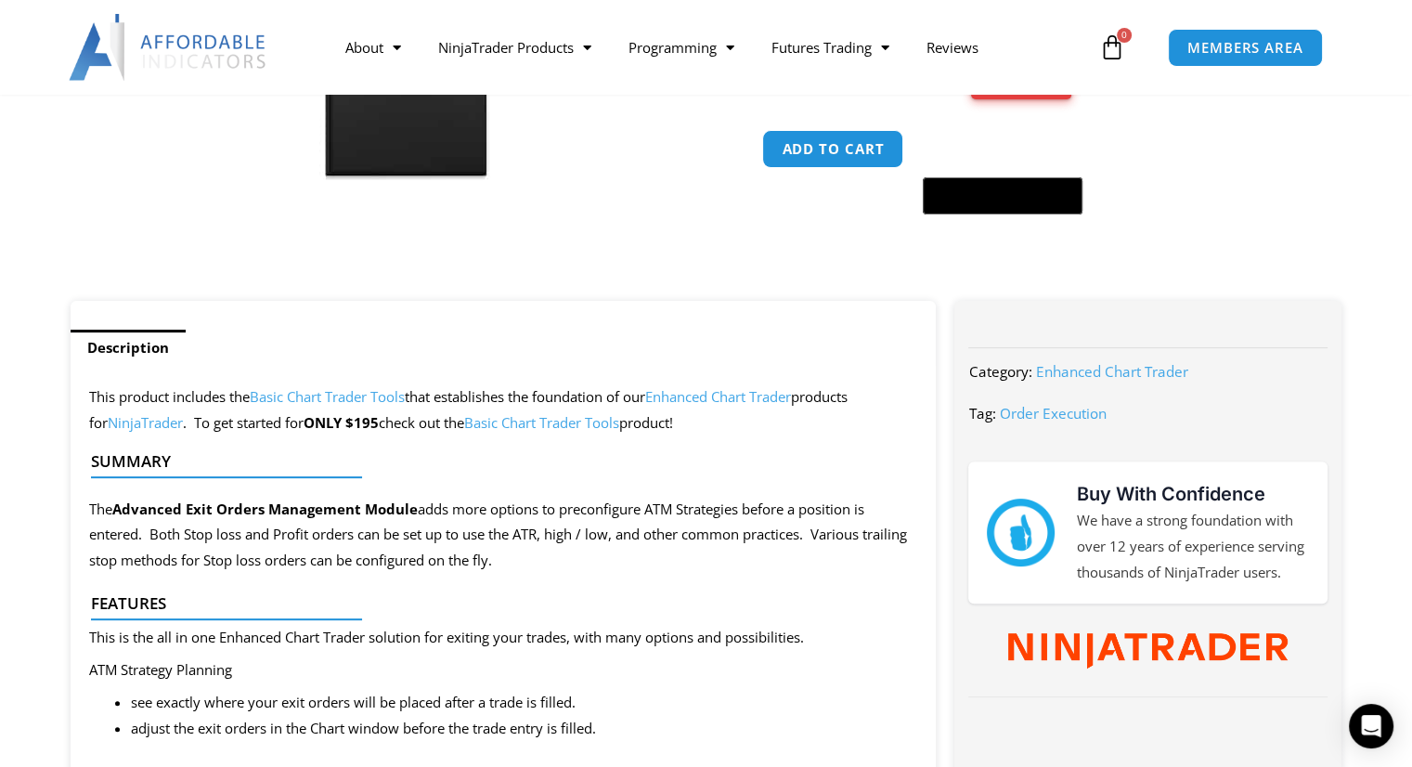
scroll to position [533, 0]
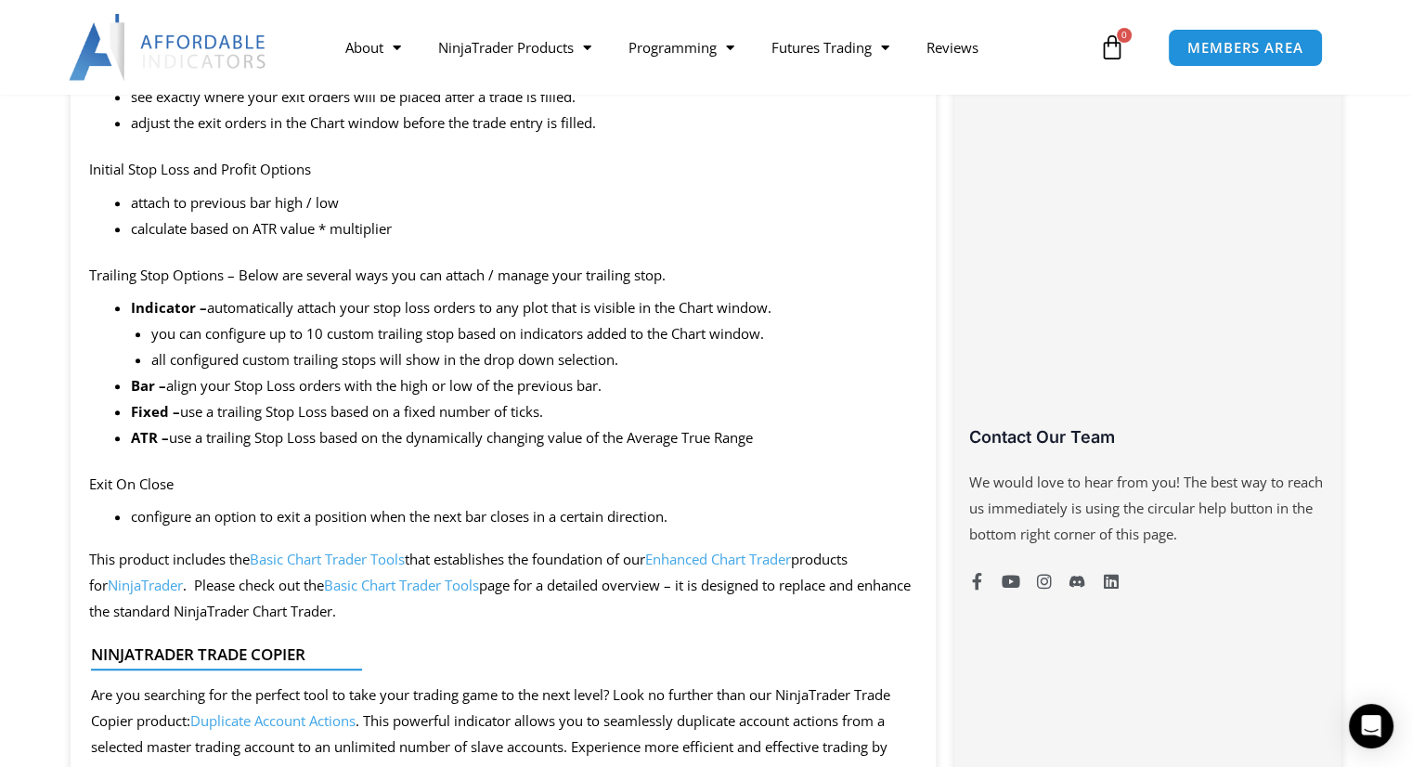
click at [813, 338] on li "you can configure up to 10 custom trailing stop based on indicators added to th…" at bounding box center [534, 334] width 766 height 26
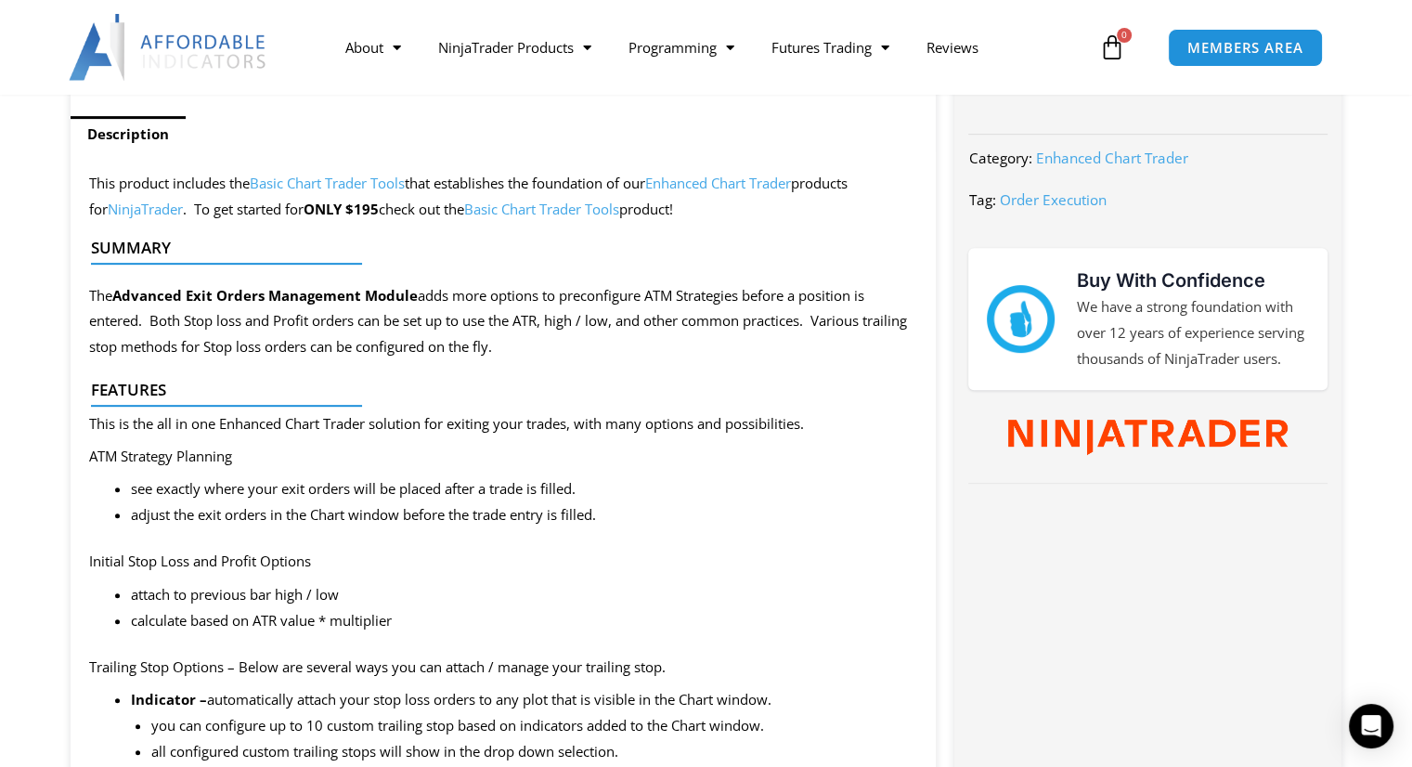
scroll to position [744, 0]
click at [580, 65] on link "NinjaTrader Products" at bounding box center [515, 47] width 190 height 43
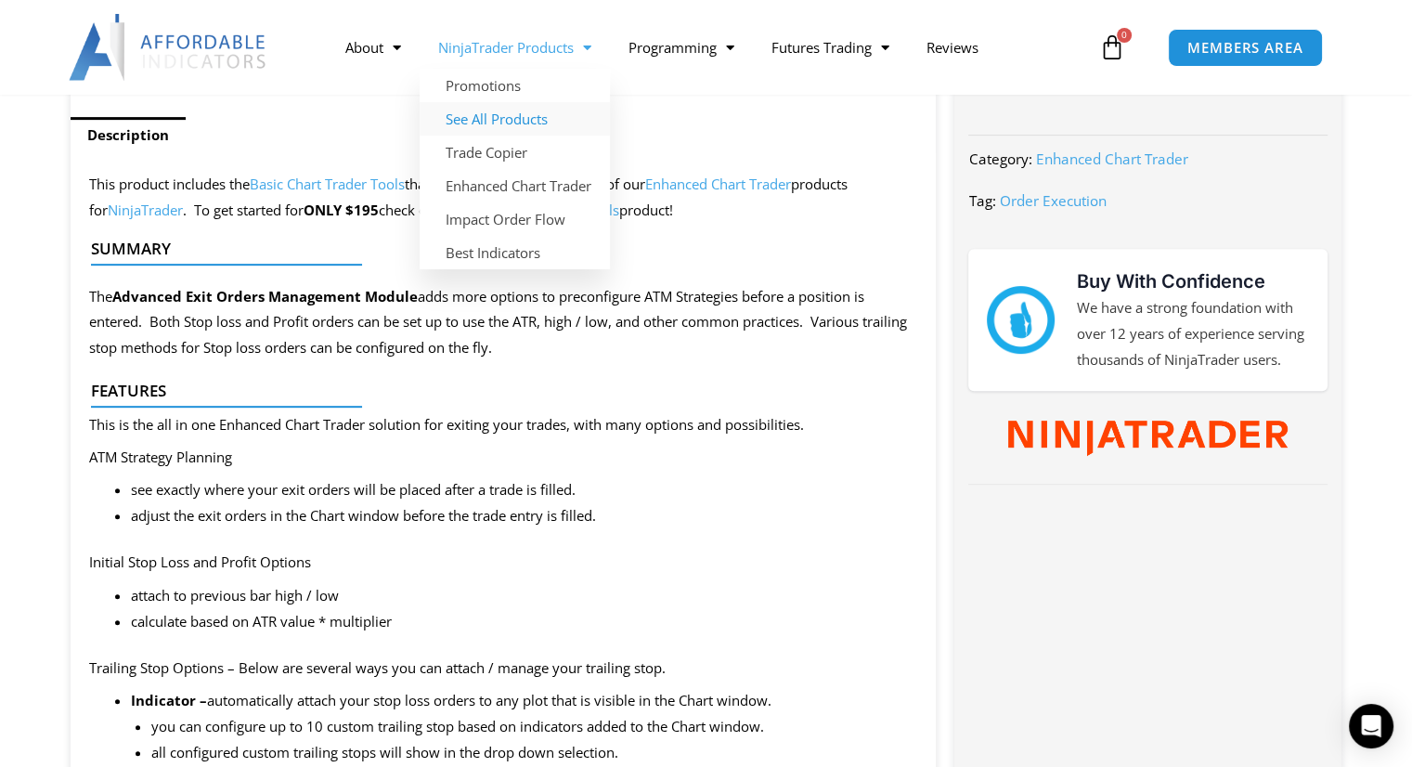
click at [533, 119] on link "See All Products" at bounding box center [515, 118] width 190 height 33
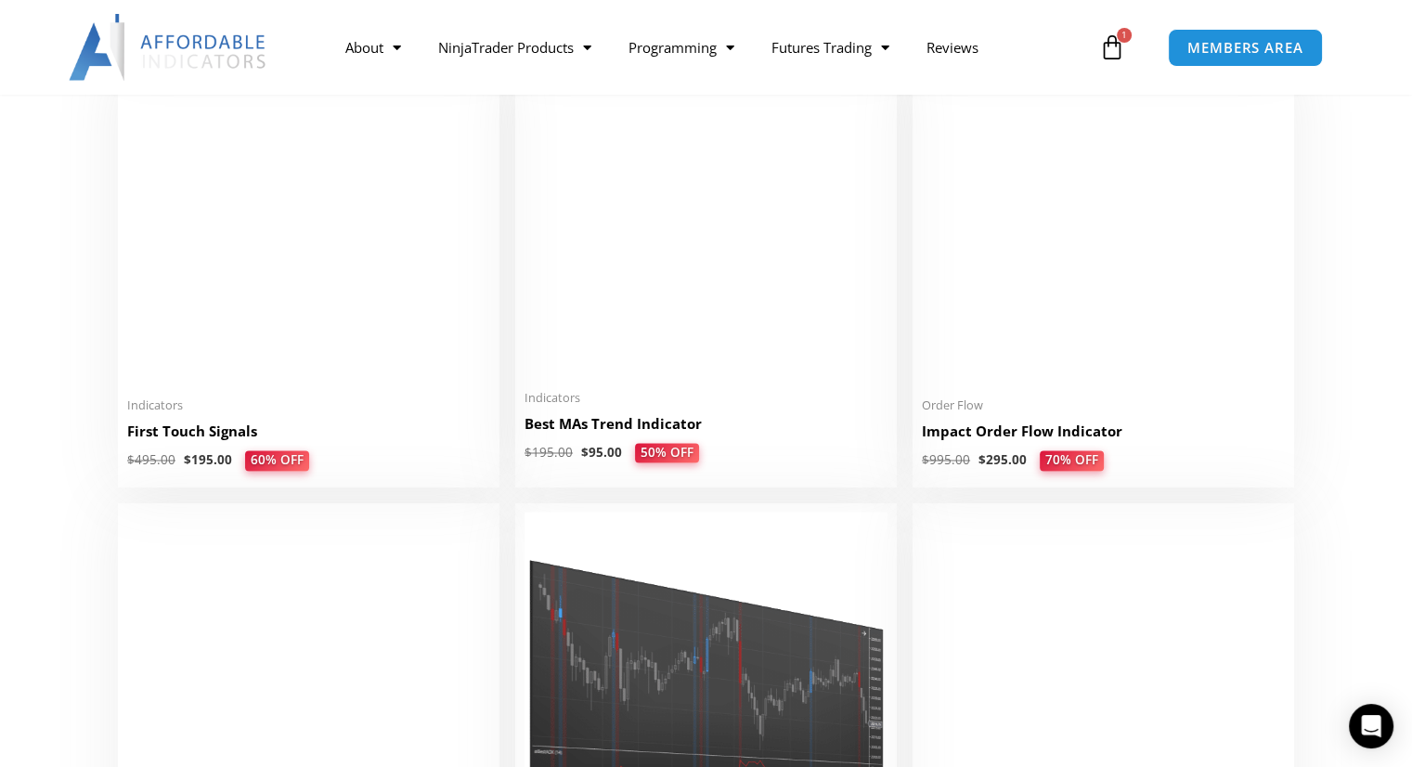
scroll to position [3128, 0]
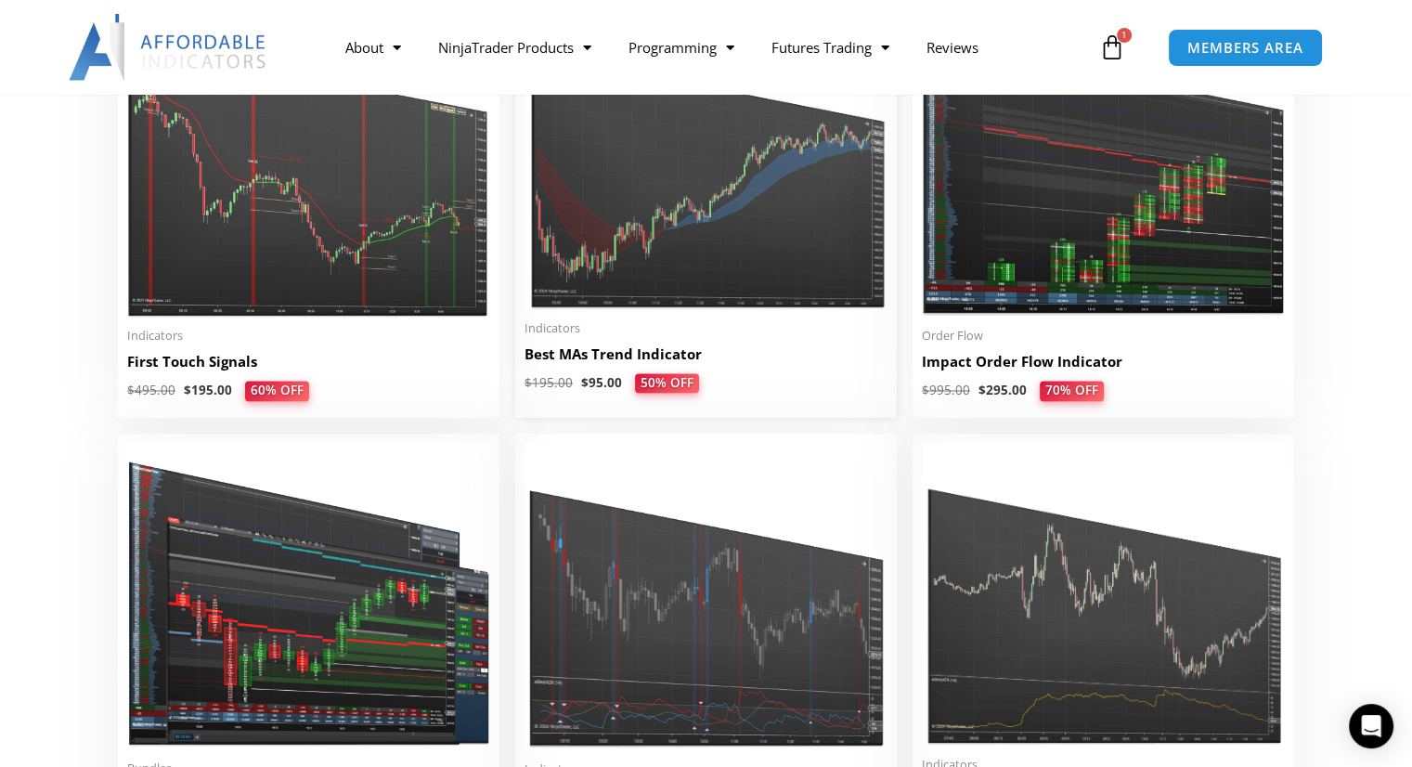
click at [752, 253] on img at bounding box center [706, 157] width 363 height 304
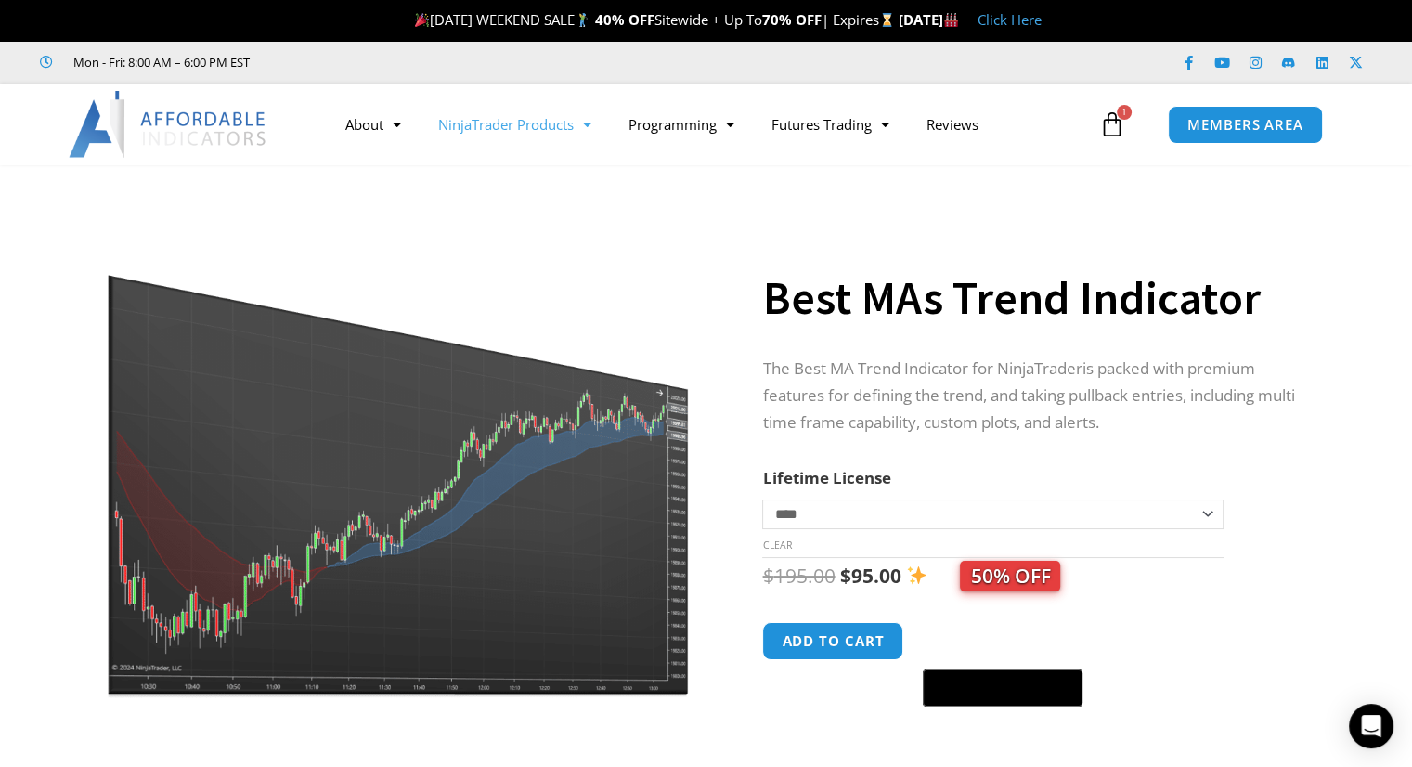
click at [570, 134] on link "NinjaTrader Products" at bounding box center [515, 124] width 190 height 43
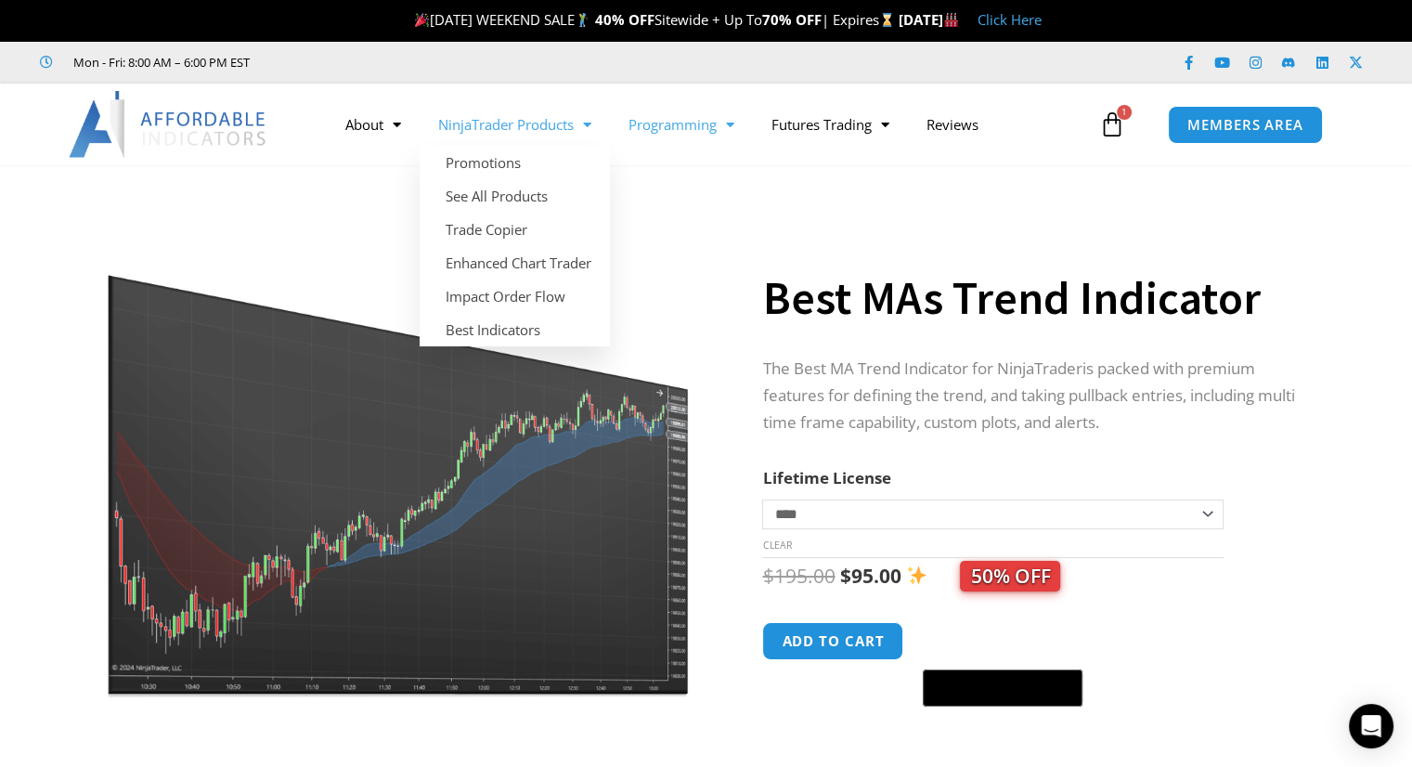
click at [713, 133] on link "Programming" at bounding box center [681, 124] width 143 height 43
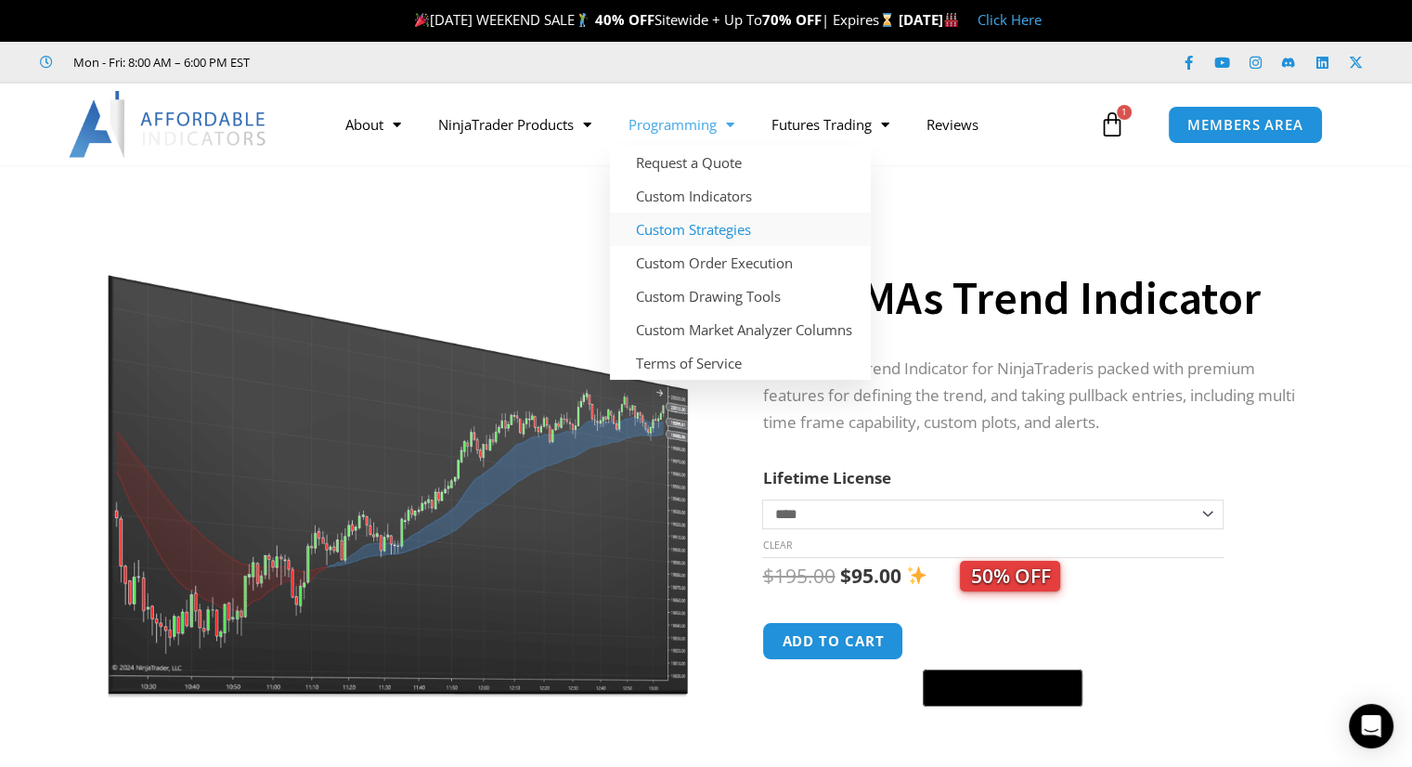
click at [739, 234] on link "Custom Strategies" at bounding box center [740, 229] width 261 height 33
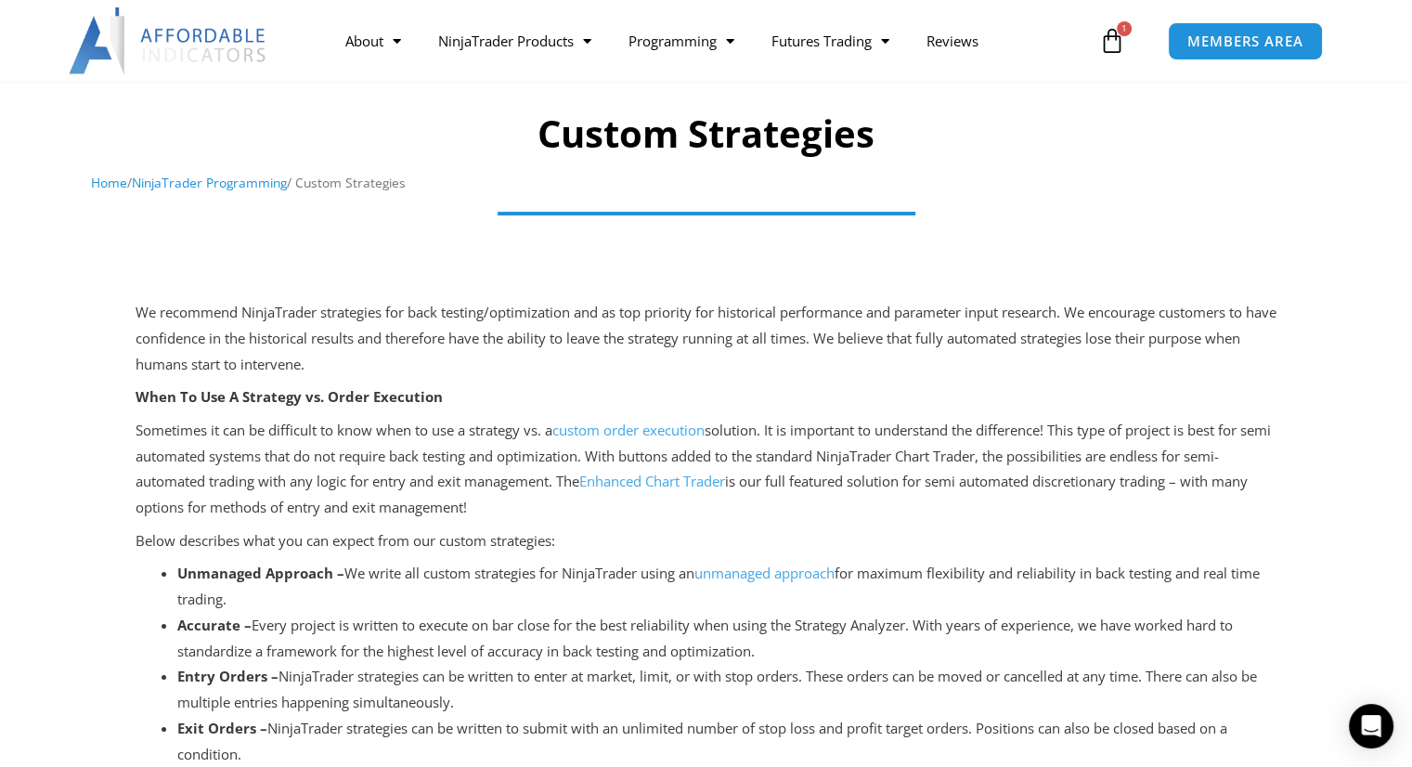
scroll to position [106, 0]
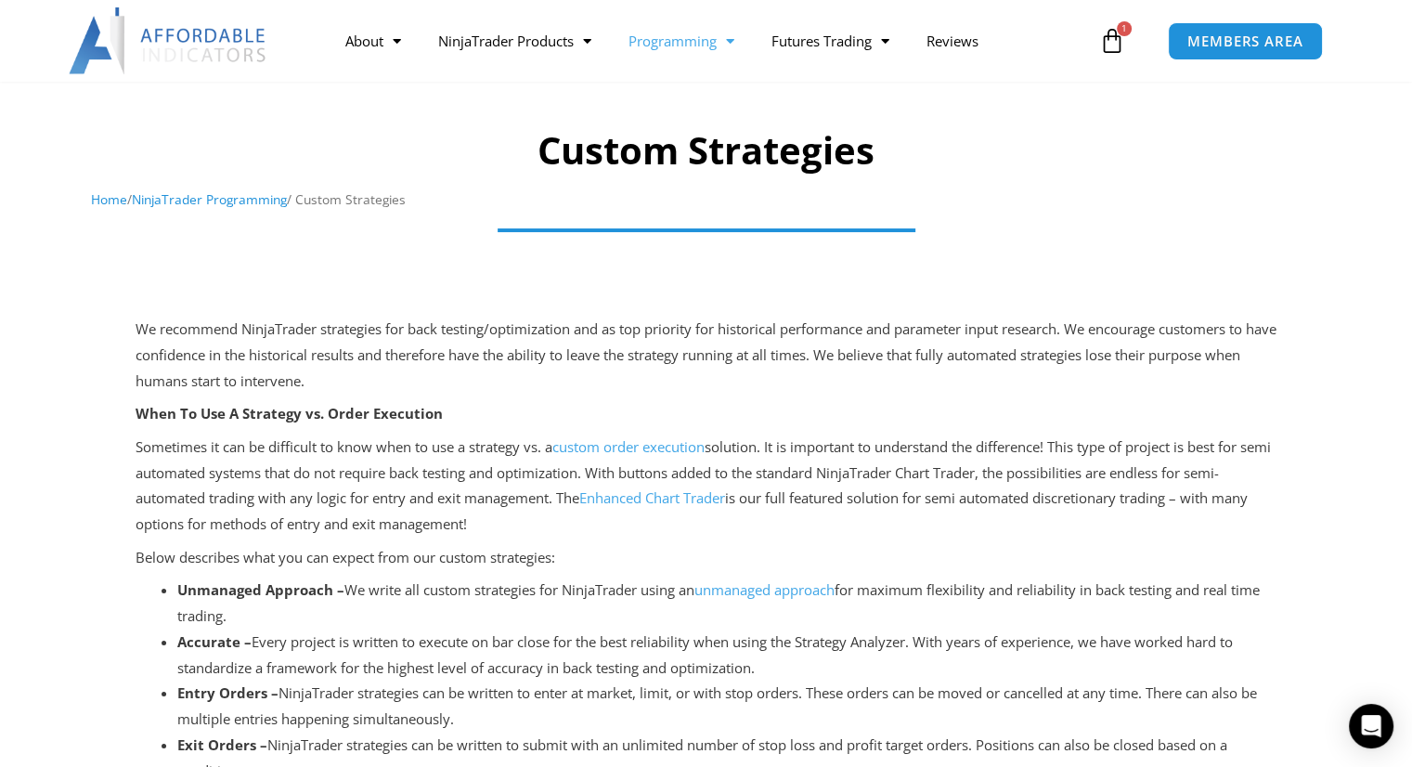
click at [708, 55] on link "Programming" at bounding box center [681, 40] width 143 height 43
